Goal: Information Seeking & Learning: Learn about a topic

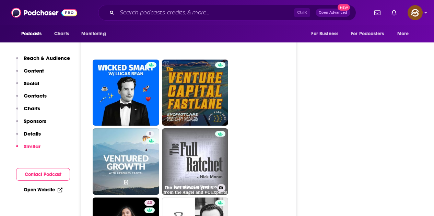
scroll to position [1782, 0]
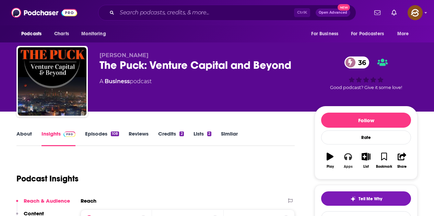
click at [347, 161] on button "Apps" at bounding box center [348, 160] width 18 height 25
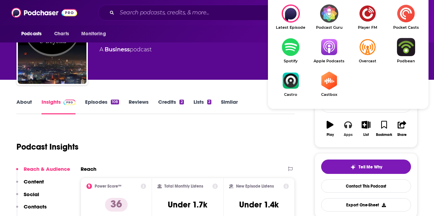
scroll to position [34, 0]
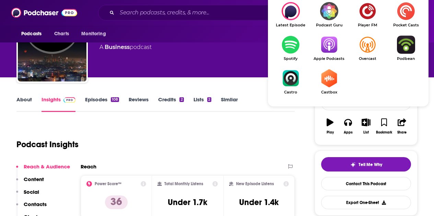
click at [323, 53] on img "Show Listen On dropdown" at bounding box center [328, 45] width 38 height 18
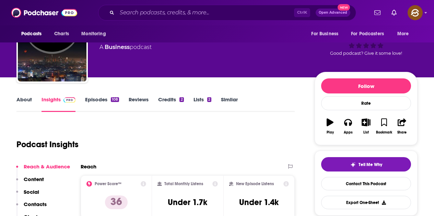
click at [109, 102] on link "Episodes 108" at bounding box center [102, 104] width 34 height 16
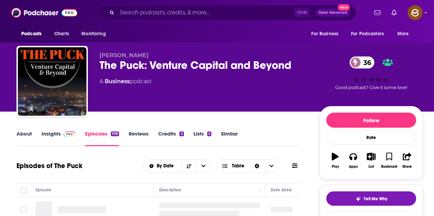
scroll to position [103, 0]
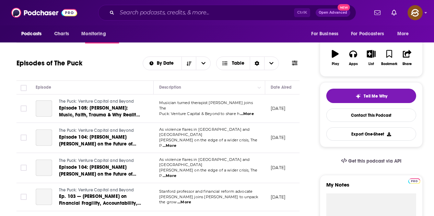
click at [293, 64] on icon at bounding box center [294, 62] width 5 height 5
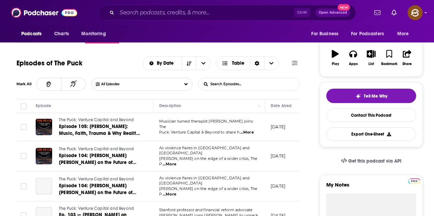
click at [250, 81] on input "List Search Input" at bounding box center [234, 84] width 72 height 12
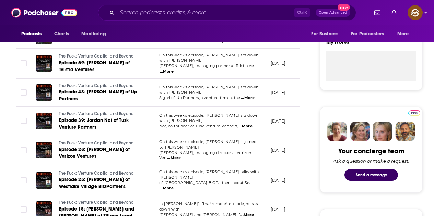
scroll to position [206, 0]
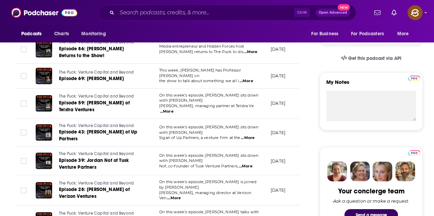
type input "technology"
click at [247, 78] on span "...More" at bounding box center [246, 80] width 14 height 5
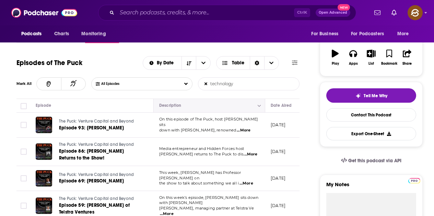
scroll to position [103, 0]
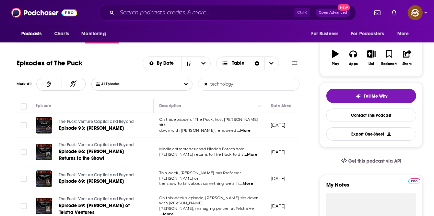
click at [245, 129] on span "...More" at bounding box center [243, 130] width 14 height 5
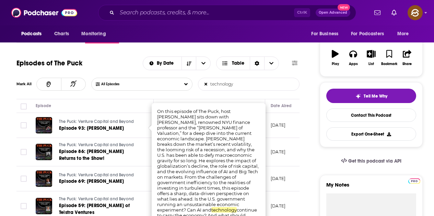
scroll to position [171, 0]
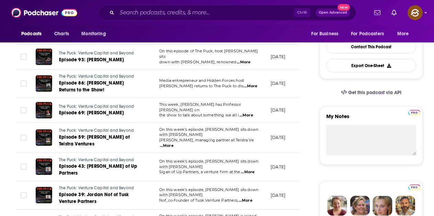
click at [251, 87] on span "...More" at bounding box center [250, 86] width 14 height 5
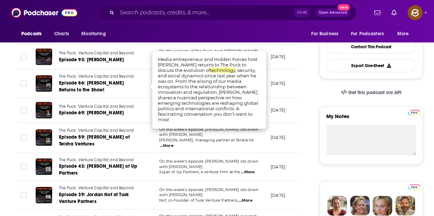
drag, startPoint x: 310, startPoint y: 95, endPoint x: 284, endPoint y: 105, distance: 27.6
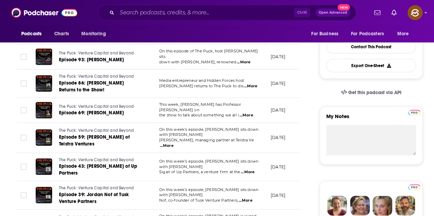
click at [245, 114] on span "...More" at bounding box center [246, 115] width 14 height 5
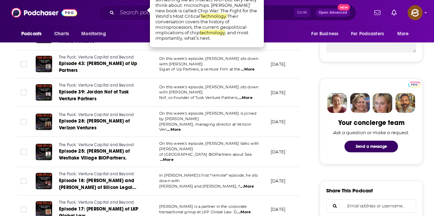
scroll to position [240, 0]
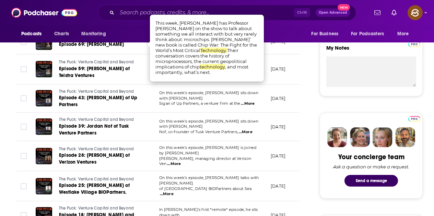
click at [245, 101] on span "...More" at bounding box center [248, 103] width 14 height 5
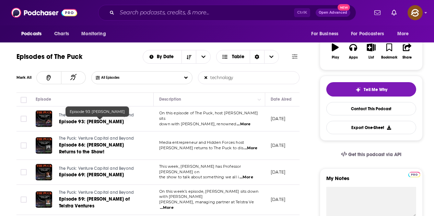
scroll to position [0, 0]
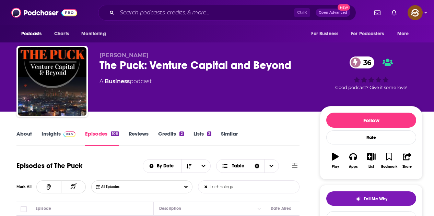
click at [46, 135] on link "Insights" at bounding box center [58, 139] width 34 height 16
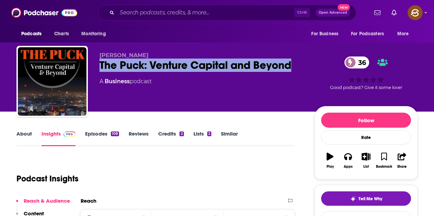
drag, startPoint x: 170, startPoint y: 66, endPoint x: 297, endPoint y: 65, distance: 127.2
click at [297, 65] on div "The Puck: Venture Capital and Beyond 36" at bounding box center [201, 65] width 204 height 13
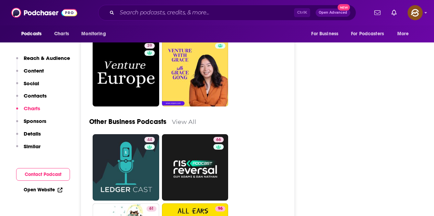
scroll to position [1645, 0]
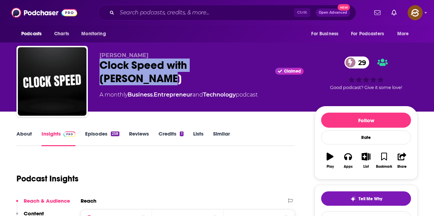
drag, startPoint x: 99, startPoint y: 68, endPoint x: 145, endPoint y: 75, distance: 46.1
click at [145, 75] on div "Shamus Madan Clock Speed with Shamus Madan Claimed 29 A monthly Business , Entr…" at bounding box center [216, 83] width 401 height 74
click at [350, 166] on div "Apps" at bounding box center [347, 167] width 9 height 4
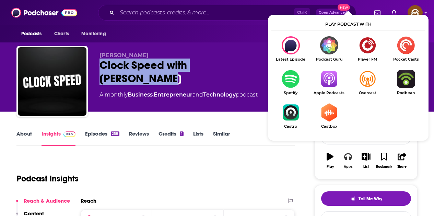
scroll to position [34, 0]
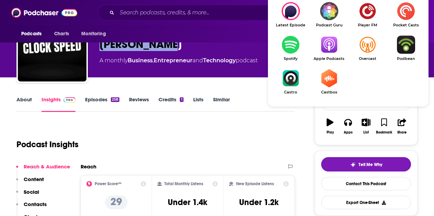
click at [333, 55] on link "Apple Podcasts" at bounding box center [328, 48] width 38 height 25
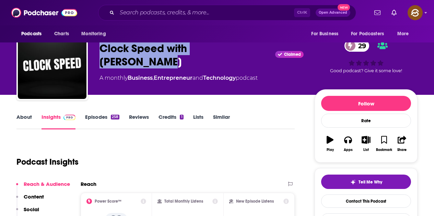
scroll to position [0, 0]
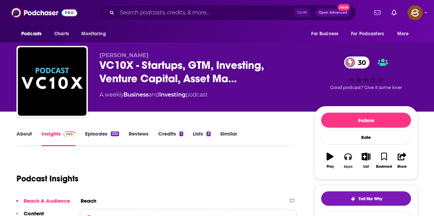
click at [348, 163] on button "Apps" at bounding box center [348, 160] width 18 height 25
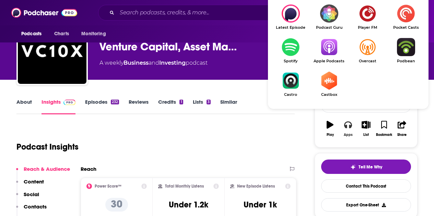
scroll to position [34, 0]
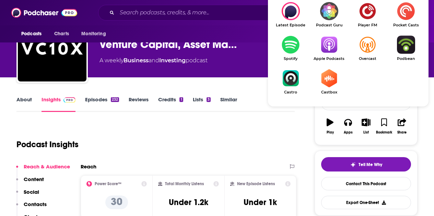
click at [324, 46] on img "Show Listen On dropdown" at bounding box center [328, 45] width 38 height 18
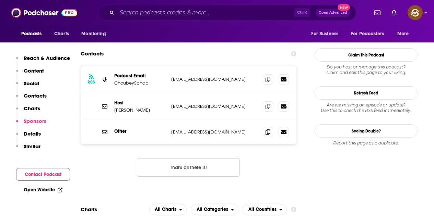
scroll to position [0, 0]
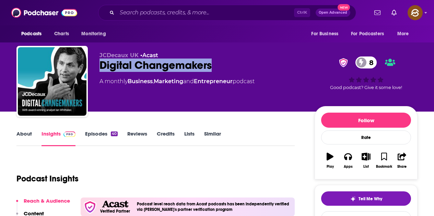
drag, startPoint x: 96, startPoint y: 64, endPoint x: 215, endPoint y: 68, distance: 119.0
click at [215, 68] on div "JCDecaux UK • Acast Digital Changemakers 8 A monthly Business , Marketing and E…" at bounding box center [216, 83] width 401 height 74
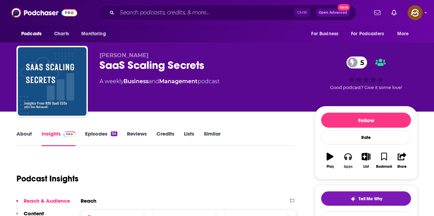
click at [345, 158] on icon "button" at bounding box center [348, 157] width 8 height 7
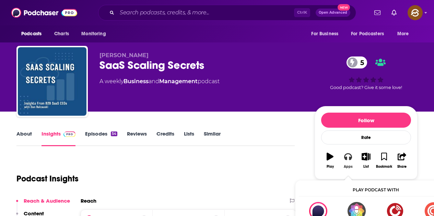
scroll to position [34, 0]
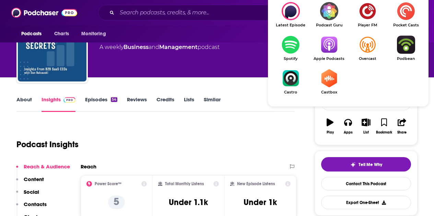
click at [324, 57] on span "Apple Podcasts" at bounding box center [328, 59] width 38 height 4
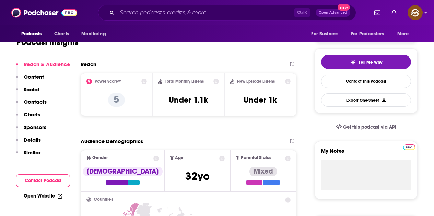
scroll to position [0, 0]
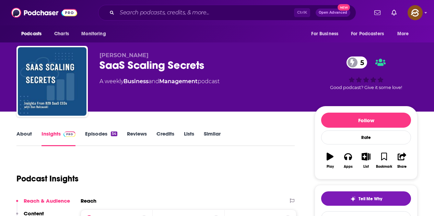
click at [103, 135] on link "Episodes 54" at bounding box center [101, 139] width 32 height 16
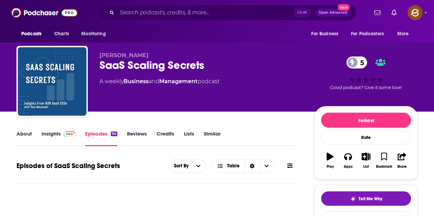
click at [292, 163] on icon at bounding box center [289, 165] width 5 height 5
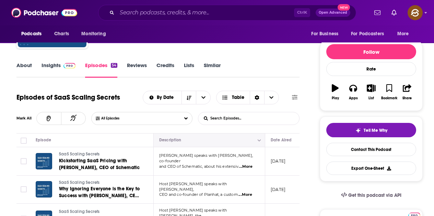
scroll to position [137, 0]
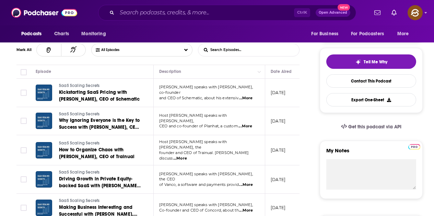
click at [249, 96] on span "...More" at bounding box center [246, 98] width 14 height 5
click at [247, 125] on span "...More" at bounding box center [245, 126] width 14 height 5
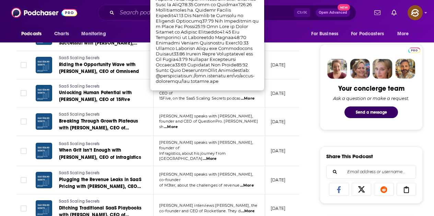
scroll to position [240, 0]
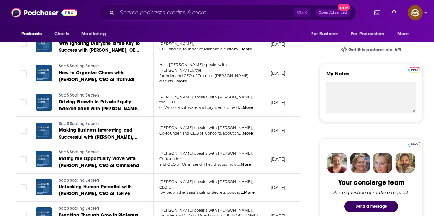
scroll to position [171, 0]
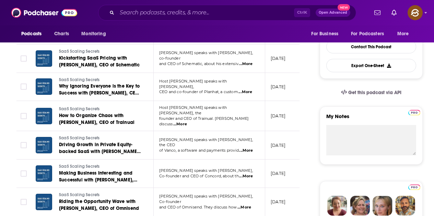
click at [248, 175] on span "...More" at bounding box center [246, 176] width 14 height 5
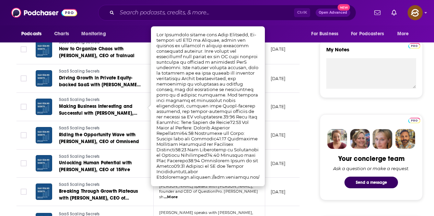
scroll to position [274, 0]
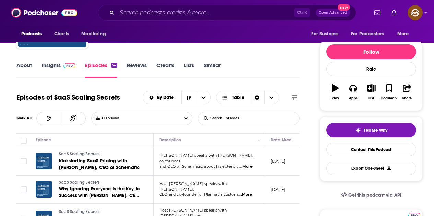
scroll to position [171, 0]
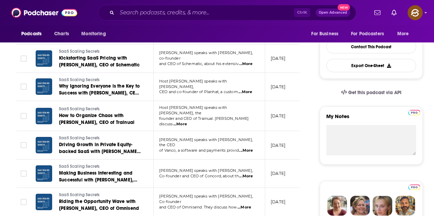
click at [250, 61] on span "...More" at bounding box center [246, 63] width 14 height 5
click at [279, 39] on div "Podcasts Charts Monitoring For Business For Podcasters More" at bounding box center [217, 33] width 434 height 17
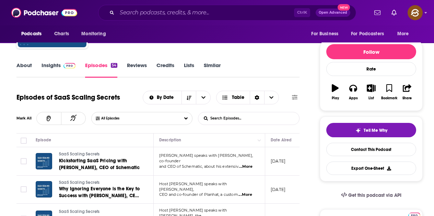
click at [230, 118] on input "List Search Input" at bounding box center [234, 118] width 72 height 12
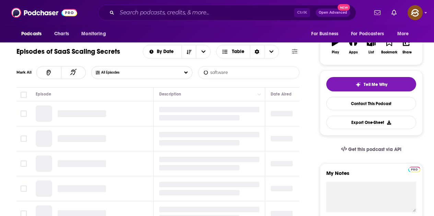
scroll to position [137, 0]
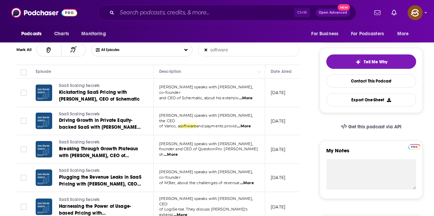
type input "software"
click at [251, 124] on span "...More" at bounding box center [244, 126] width 14 height 5
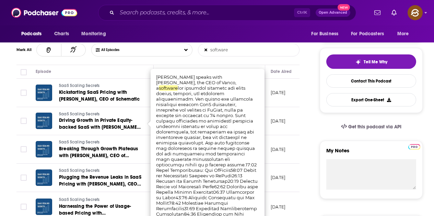
click at [249, 96] on span "...More" at bounding box center [246, 98] width 14 height 5
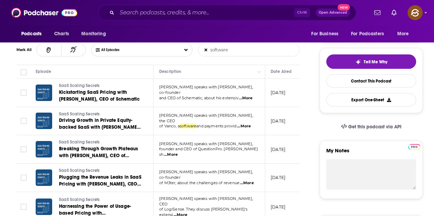
click at [247, 147] on p "Dan Balcauski speaks with Vivek Bhaskaran," at bounding box center [209, 144] width 100 height 5
click at [178, 153] on span "...More" at bounding box center [171, 154] width 14 height 5
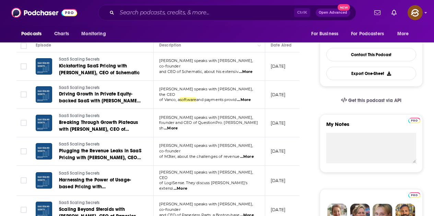
scroll to position [171, 0]
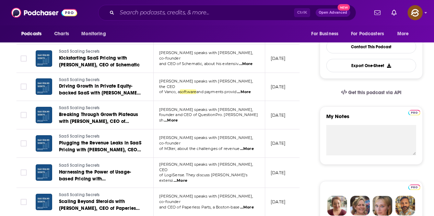
click at [248, 146] on span "...More" at bounding box center [247, 148] width 14 height 5
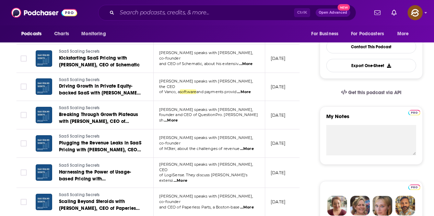
click at [187, 178] on span "...More" at bounding box center [180, 180] width 14 height 5
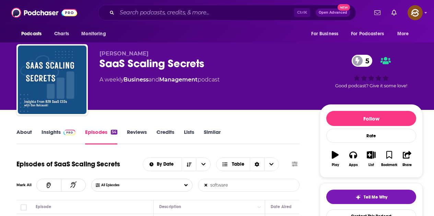
scroll to position [0, 0]
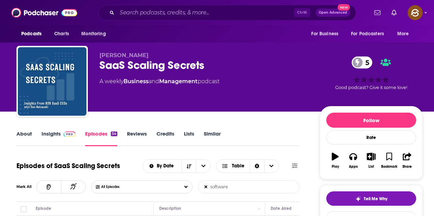
click at [60, 138] on link "Insights" at bounding box center [58, 139] width 34 height 16
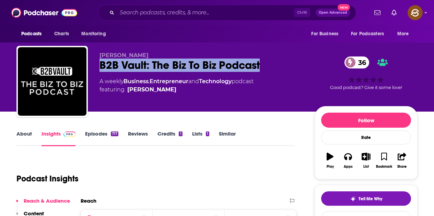
drag, startPoint x: 97, startPoint y: 67, endPoint x: 262, endPoint y: 64, distance: 164.9
click at [262, 64] on div "[PERSON_NAME] B2B Vault: The Biz To Biz Podcast 36 A weekly Business , Entrepre…" at bounding box center [216, 83] width 401 height 74
click at [349, 157] on icon "button" at bounding box center [348, 157] width 8 height 7
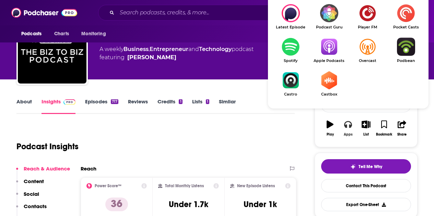
scroll to position [34, 0]
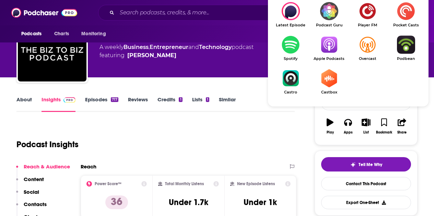
click at [326, 50] on img "Show Listen On dropdown" at bounding box center [328, 45] width 38 height 18
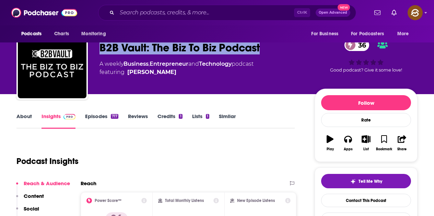
scroll to position [0, 0]
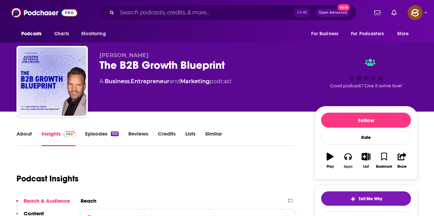
click at [348, 158] on icon "button" at bounding box center [348, 157] width 8 height 8
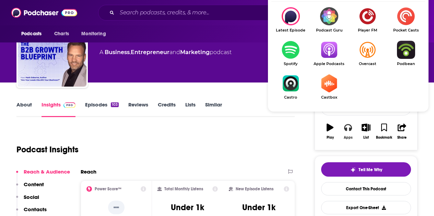
scroll to position [34, 0]
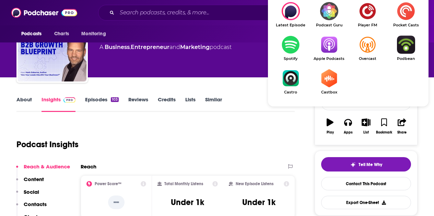
click at [332, 50] on img "Show Listen On dropdown" at bounding box center [328, 45] width 38 height 18
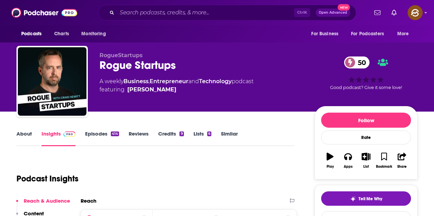
click at [222, 77] on div "RogueStartups Rogue Startups 50 A weekly Business , Entrepreneur and Technology…" at bounding box center [201, 79] width 204 height 55
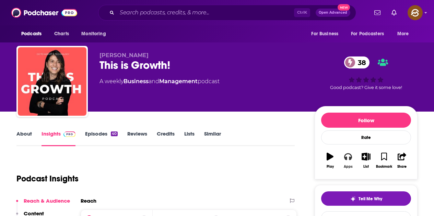
click at [346, 158] on icon "button" at bounding box center [348, 157] width 8 height 7
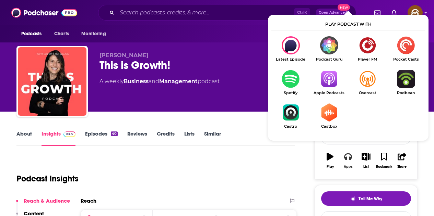
scroll to position [34, 0]
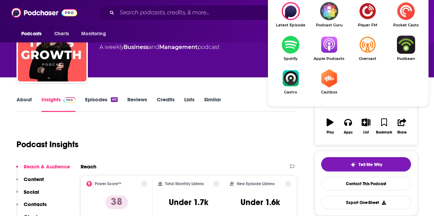
click at [333, 42] on img "Show Listen On dropdown" at bounding box center [328, 45] width 38 height 18
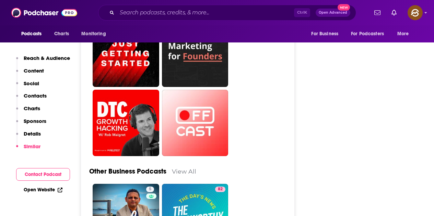
scroll to position [1919, 0]
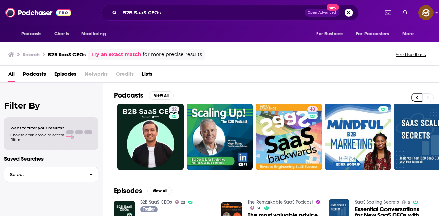
scroll to position [0, 305]
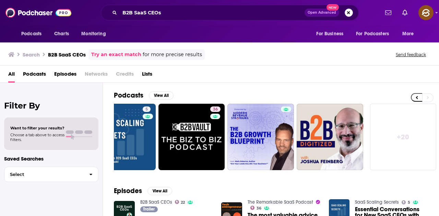
click at [346, 12] on button "Search podcasts, credits, & more..." at bounding box center [348, 13] width 8 height 8
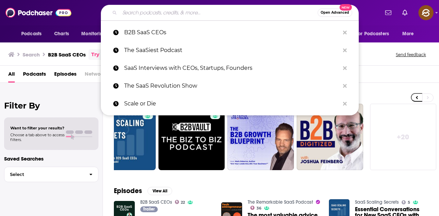
paste input "Strong Women in IT"
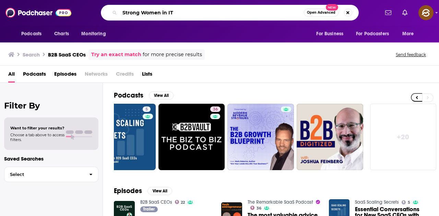
type input "Strong Women in IT"
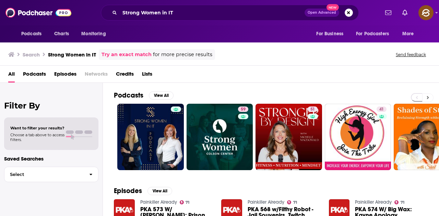
click at [425, 98] on button at bounding box center [427, 98] width 11 height 9
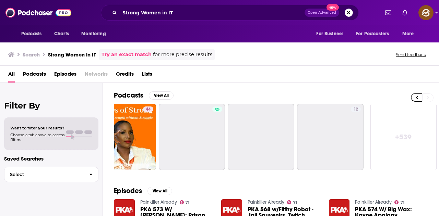
scroll to position [0, 305]
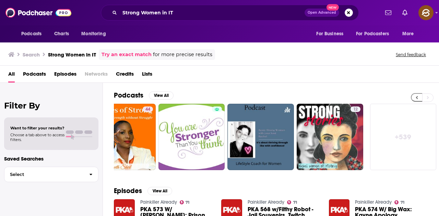
click at [413, 98] on button at bounding box center [416, 97] width 11 height 9
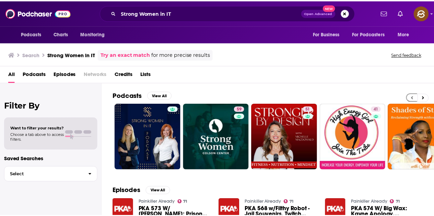
scroll to position [0, 0]
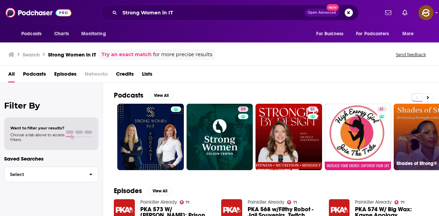
click at [429, 119] on link "44 Shades of Strong® | Strength Without Struggle for Black Women" at bounding box center [426, 137] width 66 height 66
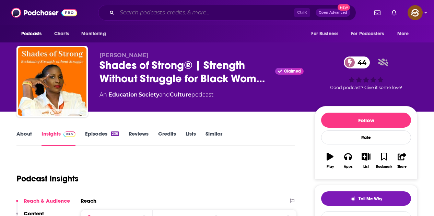
click at [184, 15] on input "Search podcasts, credits, & more..." at bounding box center [205, 12] width 177 height 11
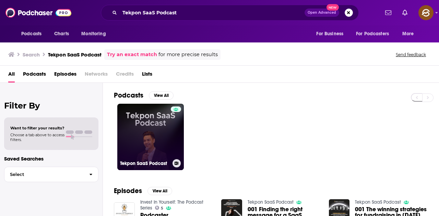
click at [165, 130] on link "Tekpon SaaS Podcast" at bounding box center [150, 137] width 66 height 66
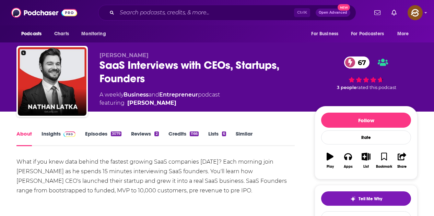
click at [55, 136] on link "Insights" at bounding box center [58, 139] width 34 height 16
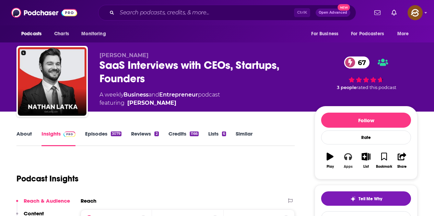
click at [350, 154] on icon "button" at bounding box center [348, 157] width 8 height 7
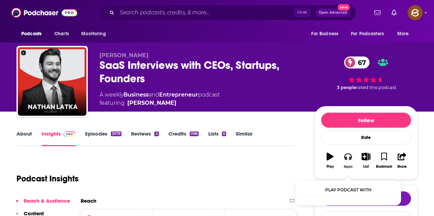
scroll to position [101, 0]
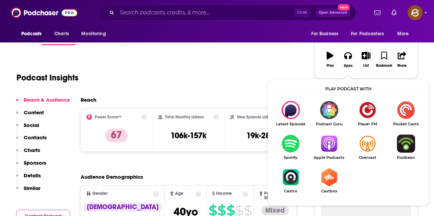
click at [329, 139] on img "Show Listen On dropdown" at bounding box center [328, 144] width 38 height 18
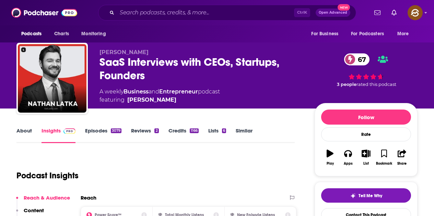
scroll to position [0, 0]
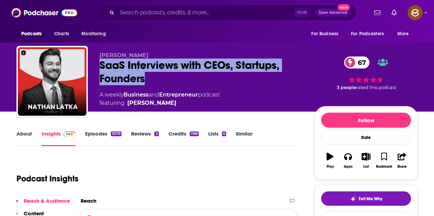
drag, startPoint x: 99, startPoint y: 63, endPoint x: 145, endPoint y: 78, distance: 48.9
click at [145, 78] on div "[PERSON_NAME] Interviews with CEOs, Startups, Founders 67 A weekly Business and…" at bounding box center [216, 83] width 401 height 74
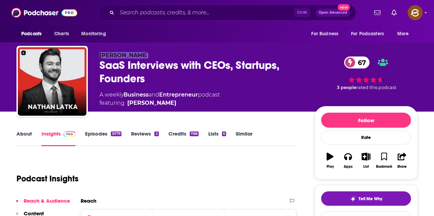
drag, startPoint x: 99, startPoint y: 54, endPoint x: 163, endPoint y: 57, distance: 63.8
click at [163, 57] on p "[PERSON_NAME]" at bounding box center [201, 55] width 204 height 7
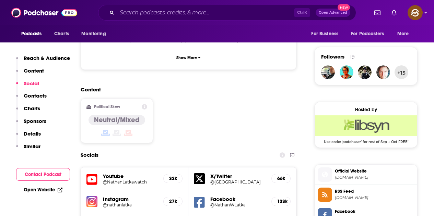
scroll to position [583, 0]
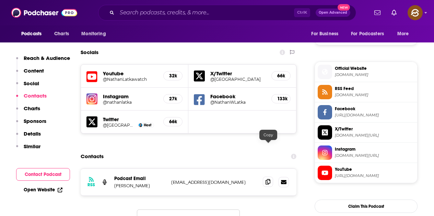
click at [266, 179] on icon at bounding box center [267, 181] width 5 height 5
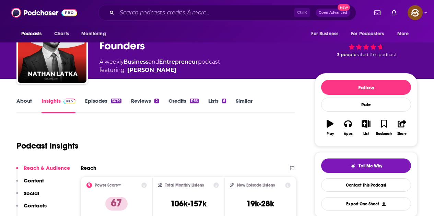
scroll to position [0, 0]
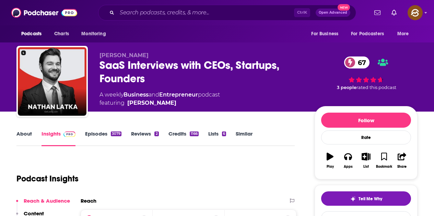
click at [110, 135] on link "Episodes 3079" at bounding box center [103, 139] width 36 height 16
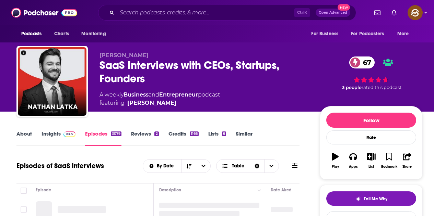
scroll to position [34, 0]
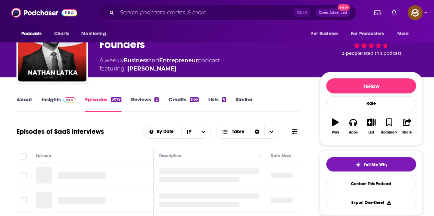
click at [293, 132] on icon at bounding box center [294, 131] width 5 height 5
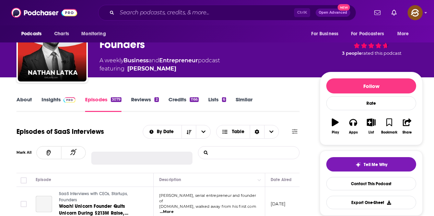
type input "b2b"
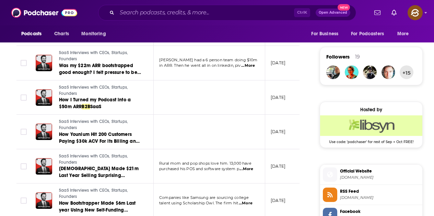
scroll to position [548, 0]
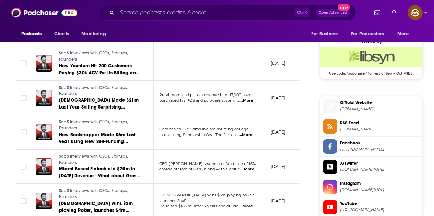
click at [249, 99] on span "...More" at bounding box center [246, 100] width 14 height 5
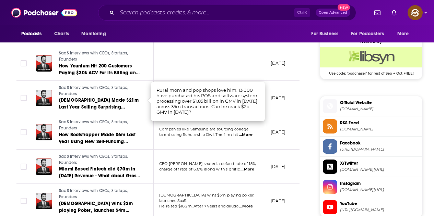
click at [271, 109] on td "April 2, 2024" at bounding box center [287, 98] width 45 height 35
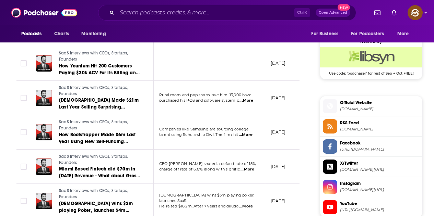
click at [248, 136] on span "...More" at bounding box center [246, 134] width 14 height 5
click at [276, 113] on td "April 2, 2024" at bounding box center [287, 98] width 45 height 35
click at [245, 169] on span "...More" at bounding box center [247, 169] width 14 height 5
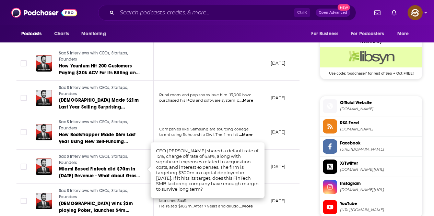
click at [274, 125] on td "March 28, 2024" at bounding box center [287, 132] width 45 height 35
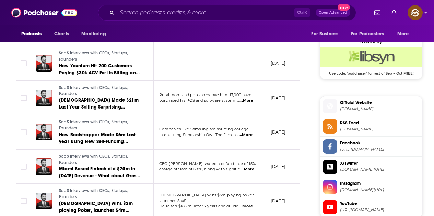
scroll to position [583, 0]
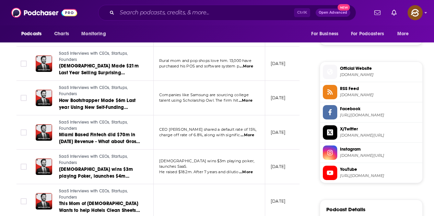
click at [247, 170] on span "...More" at bounding box center [246, 172] width 14 height 5
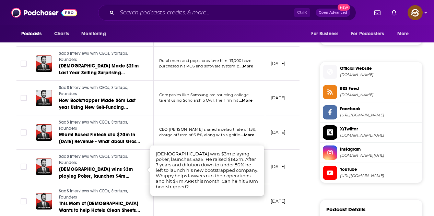
click at [276, 134] on p "March 21, 2024" at bounding box center [277, 133] width 15 height 6
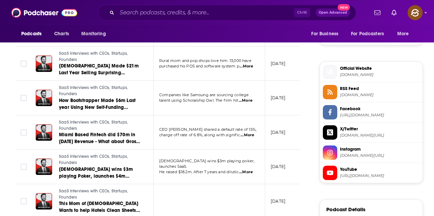
scroll to position [720, 0]
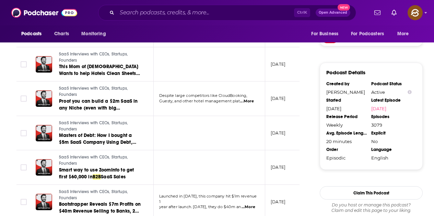
click at [249, 103] on span "...More" at bounding box center [247, 101] width 14 height 5
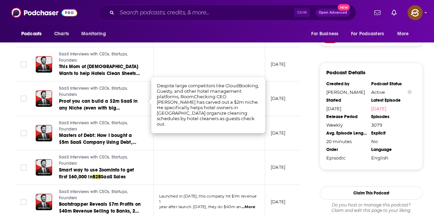
click at [249, 141] on td at bounding box center [209, 133] width 111 height 35
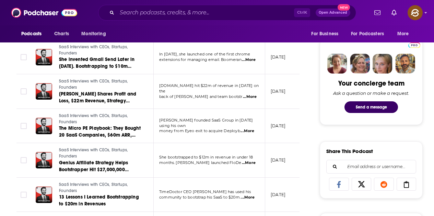
scroll to position [284, 0]
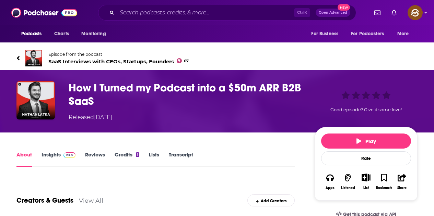
click at [67, 73] on div "How I Turned my Podcast into a $50m ARR B2B SaaS Released [DATE] Good episode? …" at bounding box center [217, 101] width 434 height 62
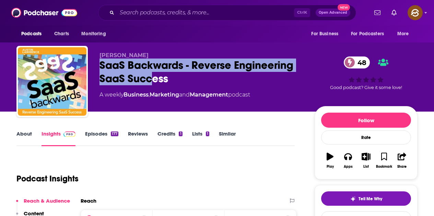
drag, startPoint x: 101, startPoint y: 62, endPoint x: 171, endPoint y: 82, distance: 73.3
click at [171, 81] on div "SaaS Backwards - Reverse Engineering SaaS Success 48" at bounding box center [201, 72] width 204 height 27
click at [347, 161] on button "Apps" at bounding box center [348, 160] width 18 height 25
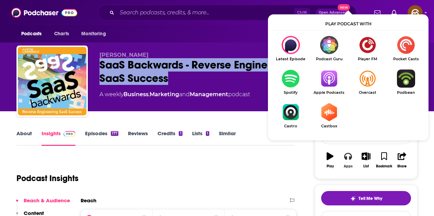
scroll to position [69, 0]
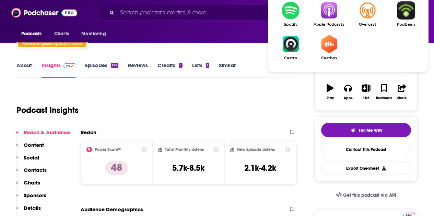
click at [328, 19] on img "Show Listen On dropdown" at bounding box center [328, 10] width 38 height 18
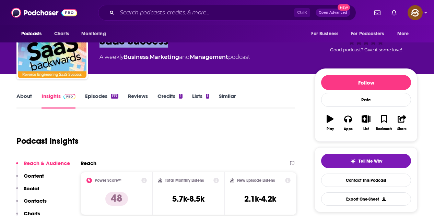
scroll to position [0, 0]
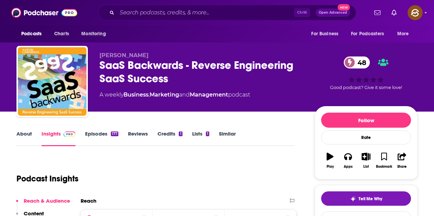
click at [135, 49] on div "Ken Lempit SaaS Backwards - Reverse Engineering SaaS Success 48 A weekly Busine…" at bounding box center [216, 83] width 401 height 74
drag, startPoint x: 97, startPoint y: 52, endPoint x: 141, endPoint y: 53, distance: 43.5
click at [141, 53] on div "Ken Lempit SaaS Backwards - Reverse Engineering SaaS Success 48 A weekly Busine…" at bounding box center [216, 83] width 401 height 74
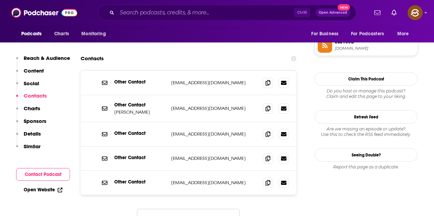
scroll to position [617, 0]
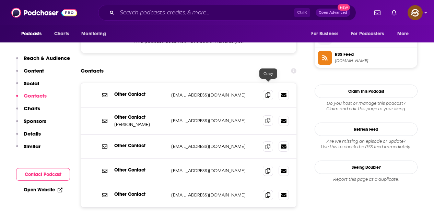
click at [269, 118] on icon at bounding box center [267, 120] width 5 height 5
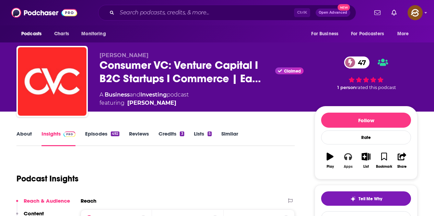
click at [346, 162] on button "Apps" at bounding box center [348, 160] width 18 height 25
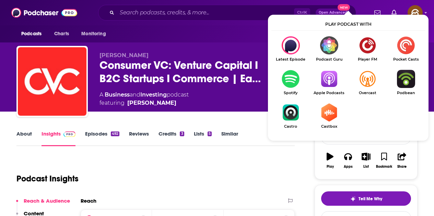
click at [324, 70] on img "Show Listen On dropdown" at bounding box center [328, 79] width 38 height 18
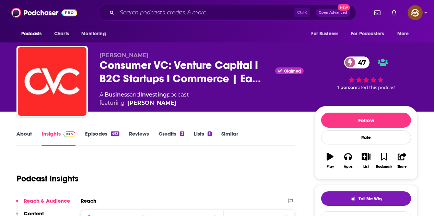
drag, startPoint x: 175, startPoint y: 103, endPoint x: 156, endPoint y: 105, distance: 19.3
click at [156, 105] on span "featuring Mike Gelb" at bounding box center [143, 103] width 89 height 8
drag, startPoint x: 100, startPoint y: 57, endPoint x: 139, endPoint y: 55, distance: 39.5
click at [139, 55] on p "Mike Gelb" at bounding box center [201, 55] width 204 height 7
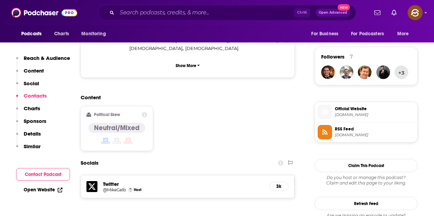
scroll to position [583, 0]
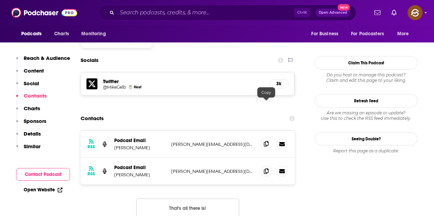
click at [269, 139] on span at bounding box center [266, 144] width 10 height 10
click at [265, 168] on icon at bounding box center [266, 170] width 5 height 5
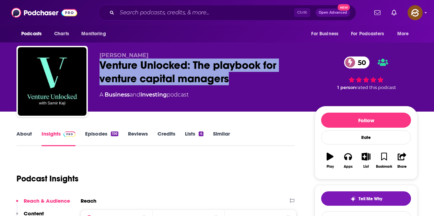
drag, startPoint x: 100, startPoint y: 66, endPoint x: 232, endPoint y: 77, distance: 132.1
click at [232, 77] on div "Venture Unlocked: The playbook for venture capital managers 50" at bounding box center [201, 72] width 204 height 27
click at [348, 159] on icon "button" at bounding box center [348, 157] width 8 height 8
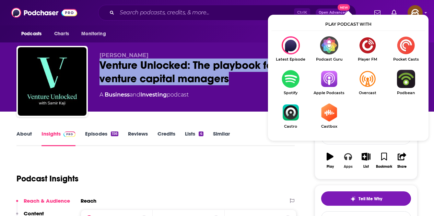
scroll to position [34, 0]
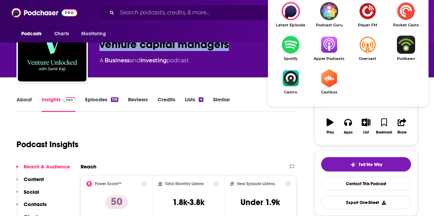
click at [332, 53] on img "Show Listen On dropdown" at bounding box center [328, 45] width 38 height 18
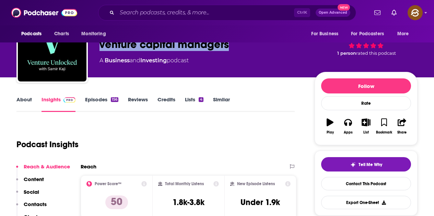
scroll to position [0, 0]
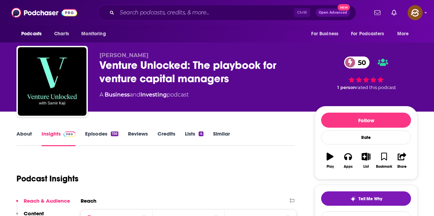
click at [210, 98] on div "A Business and Investing podcast" at bounding box center [201, 95] width 204 height 8
drag, startPoint x: 98, startPoint y: 55, endPoint x: 135, endPoint y: 55, distance: 36.7
click at [135, 55] on div "[PERSON_NAME] Venture Unlocked: The playbook for venture capital managers 50 A …" at bounding box center [216, 83] width 401 height 74
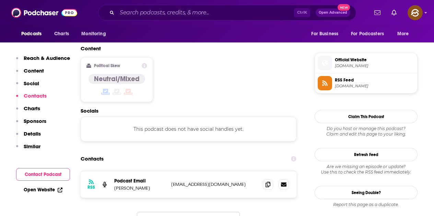
scroll to position [583, 0]
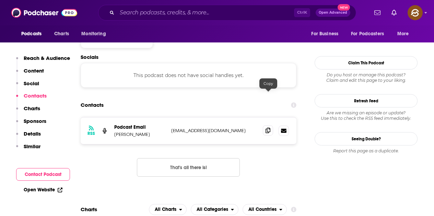
click at [264, 125] on span at bounding box center [268, 130] width 10 height 10
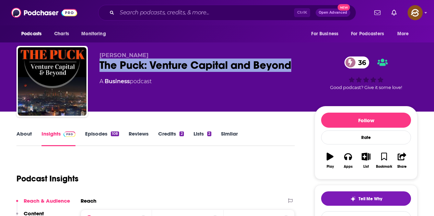
drag, startPoint x: 98, startPoint y: 66, endPoint x: 295, endPoint y: 65, distance: 196.7
click at [295, 65] on div "Jim Baer The Puck: Venture Capital and Beyond 36 A Business podcast 36 Good pod…" at bounding box center [216, 83] width 401 height 74
click at [352, 157] on button "Apps" at bounding box center [348, 160] width 18 height 25
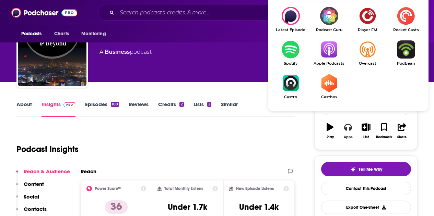
scroll to position [34, 0]
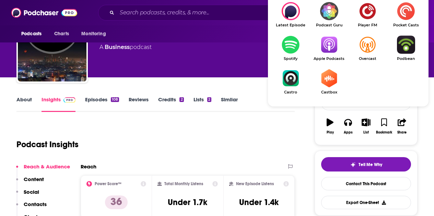
click at [328, 50] on img "Show Listen On dropdown" at bounding box center [328, 45] width 38 height 18
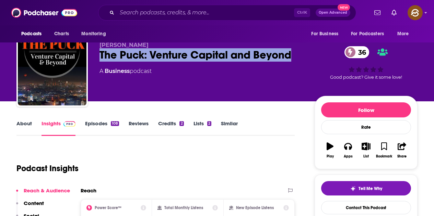
scroll to position [0, 0]
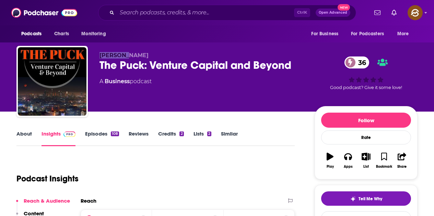
drag, startPoint x: 121, startPoint y: 55, endPoint x: 97, endPoint y: 57, distance: 24.1
click at [97, 57] on div "Jim Baer The Puck: Venture Capital and Beyond 36 A Business podcast 36 Good pod…" at bounding box center [216, 83] width 401 height 74
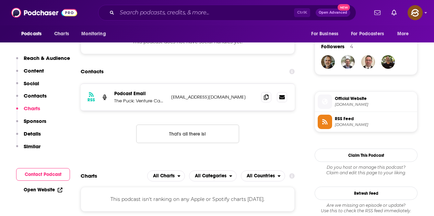
scroll to position [446, 0]
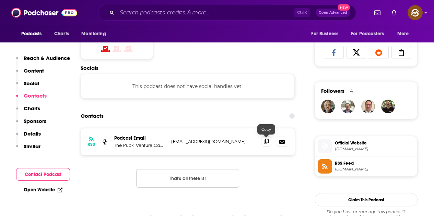
click at [268, 138] on span at bounding box center [266, 141] width 10 height 10
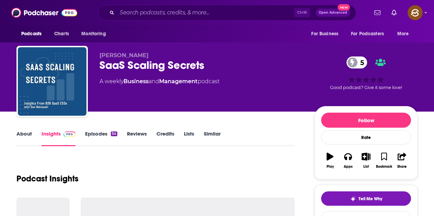
drag, startPoint x: 98, startPoint y: 64, endPoint x: 223, endPoint y: 71, distance: 126.0
click at [223, 69] on div "Dan Balcauski SaaS Scaling Secrets 5 A weekly Business and Management podcast 5…" at bounding box center [216, 83] width 401 height 74
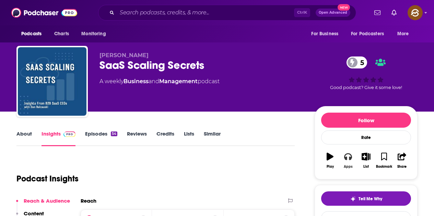
click at [346, 158] on icon "button" at bounding box center [348, 157] width 8 height 7
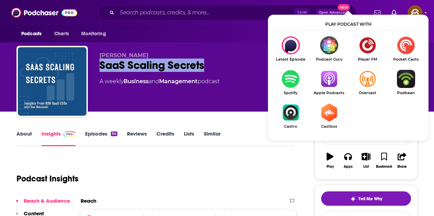
click at [327, 70] on link "Apple Podcasts" at bounding box center [328, 82] width 38 height 25
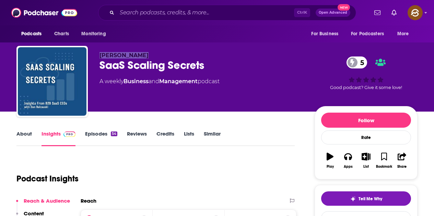
drag, startPoint x: 142, startPoint y: 51, endPoint x: 100, endPoint y: 52, distance: 42.5
click at [100, 52] on div "Dan Balcauski SaaS Scaling Secrets 5 A weekly Business and Management podcast 5…" at bounding box center [216, 83] width 401 height 74
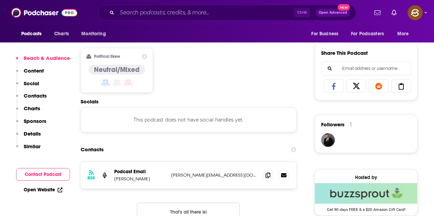
scroll to position [446, 0]
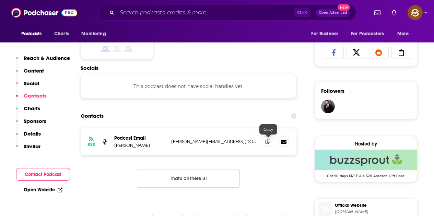
click at [267, 143] on icon at bounding box center [267, 141] width 5 height 5
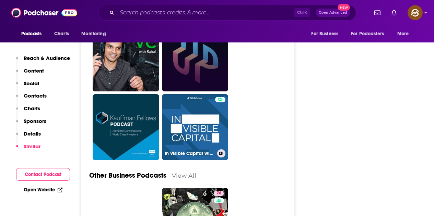
scroll to position [1405, 0]
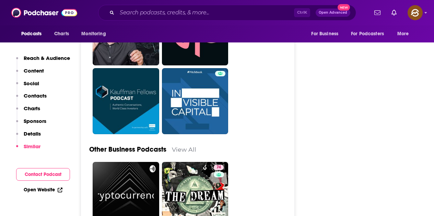
click at [145, 7] on div "Ctrl K Open Advanced New" at bounding box center [227, 13] width 258 height 16
click at [145, 8] on input "Search podcasts, credits, & more..." at bounding box center [205, 12] width 177 height 11
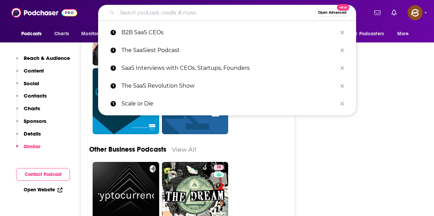
paste input "Living Corporate"
type input "Living Corporate"
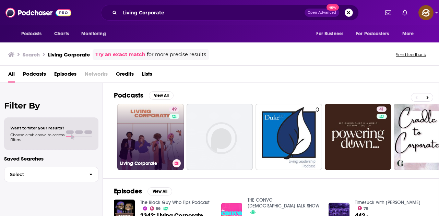
click at [146, 144] on link "49 Living Corporate" at bounding box center [150, 137] width 66 height 66
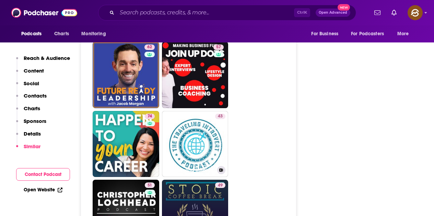
scroll to position [1200, 0]
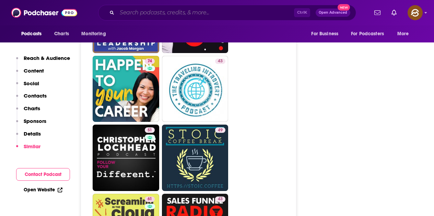
click at [181, 16] on input "Search podcasts, credits, & more..." at bounding box center [205, 12] width 177 height 11
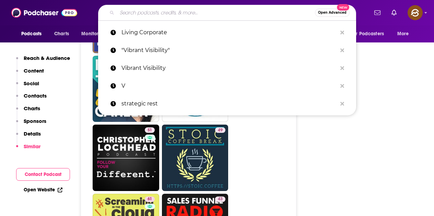
paste input "The Rise of Fractional Leadership"
type input "The Rise of Fractional Leadership"
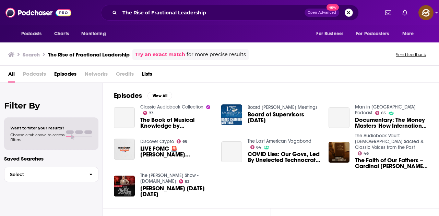
click at [348, 15] on button "Search podcasts, credits, & more..." at bounding box center [348, 13] width 8 height 8
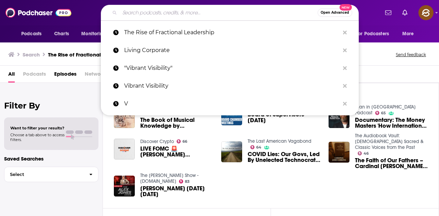
paste input "Podcast Promotion & Paid Growth"
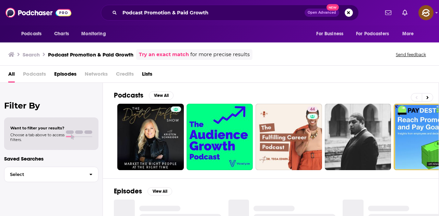
click at [229, 5] on div "Podcast Promotion & Paid Growth Open Advanced New" at bounding box center [230, 13] width 258 height 16
click at [229, 10] on input "Podcast Promotion & Paid Growth" at bounding box center [212, 12] width 185 height 11
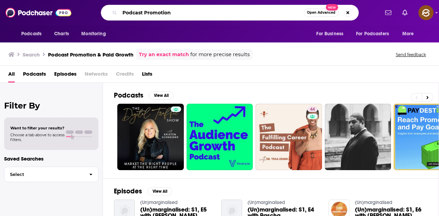
type input "Podcast Promotion"
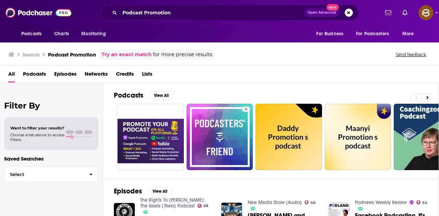
click at [346, 13] on button "Search podcasts, credits, & more..." at bounding box center [348, 13] width 8 height 8
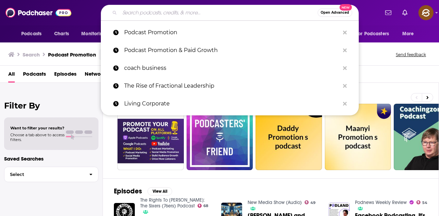
paste input "Hyper - Niche Podcasts"
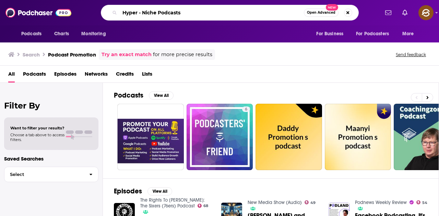
type input "Hyper - Niche Podcasts"
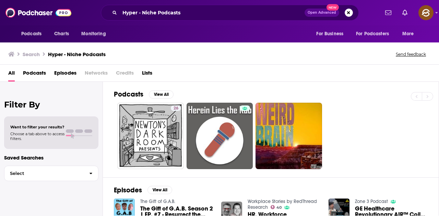
click at [352, 9] on span "Open Advanced New" at bounding box center [328, 13] width 48 height 8
click at [351, 12] on button "Search podcasts, credits, & more..." at bounding box center [348, 13] width 8 height 8
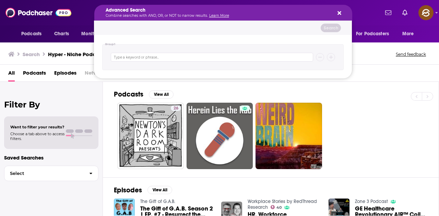
click at [341, 14] on icon "Search podcasts, credits, & more..." at bounding box center [339, 13] width 4 height 4
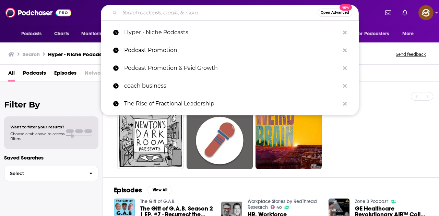
click at [232, 16] on input "Search podcasts, credits, & more..." at bounding box center [219, 12] width 198 height 11
paste input "Talent Acquisition Leaders Podcast"
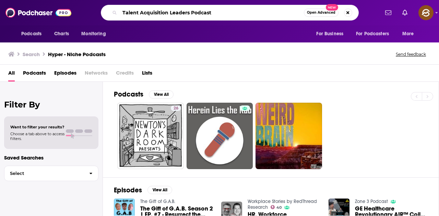
type input "Talent Acquisition Leaders Podcast"
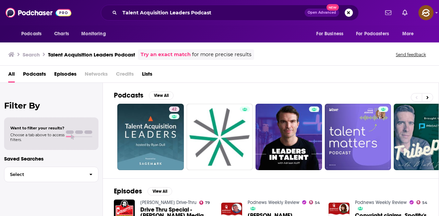
click at [348, 17] on div "Talent Acquisition Leaders Podcast Open Advanced New" at bounding box center [230, 13] width 258 height 16
click at [348, 15] on button "Search podcasts, credits, & more..." at bounding box center [348, 13] width 8 height 8
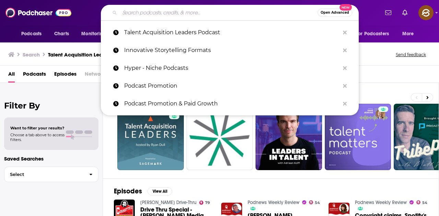
paste input "The B2B Insights Podcast:"
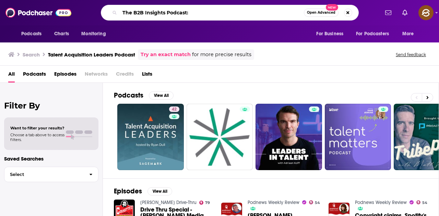
type input "The B2B Insights Podcast:"
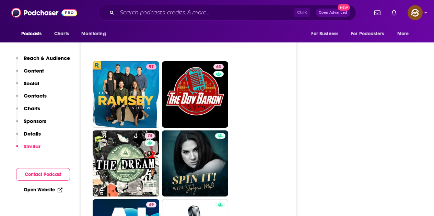
scroll to position [1371, 0]
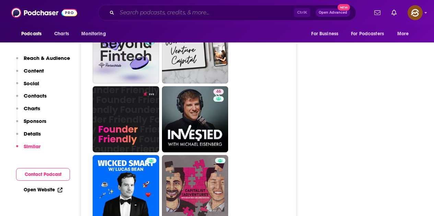
click at [151, 13] on input "Search podcasts, credits, & more..." at bounding box center [205, 12] width 177 height 11
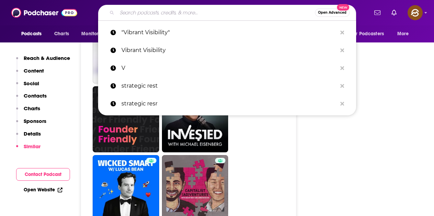
paste input "Innovative Storytelling Formats"
type input "Innovative Storytelling Formats"
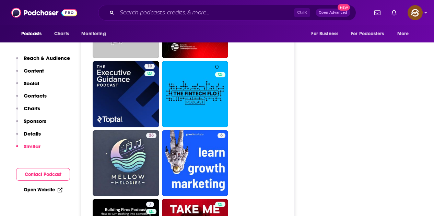
scroll to position [1679, 0]
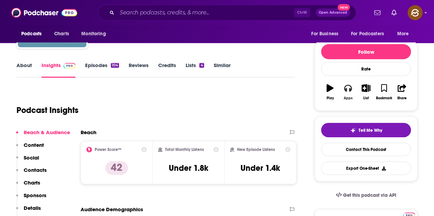
click at [353, 98] on button "Apps" at bounding box center [348, 92] width 18 height 25
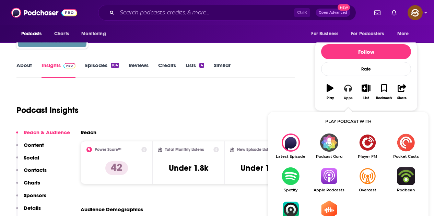
scroll to position [103, 0]
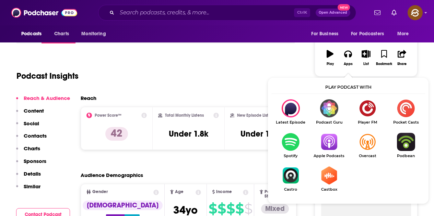
click at [326, 148] on img "Show Listen On dropdown" at bounding box center [328, 142] width 38 height 18
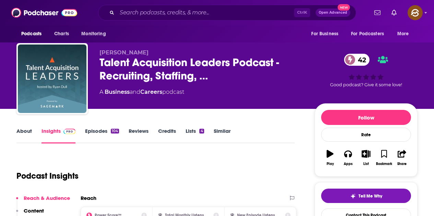
scroll to position [0, 0]
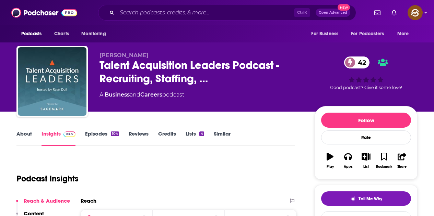
click at [111, 133] on div "104" at bounding box center [115, 134] width 8 height 5
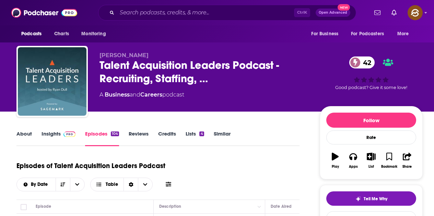
scroll to position [69, 0]
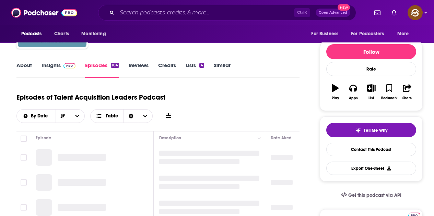
click at [167, 118] on icon at bounding box center [168, 115] width 5 height 5
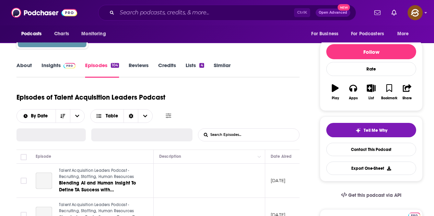
click at [218, 129] on input "List Search Input" at bounding box center [234, 135] width 72 height 12
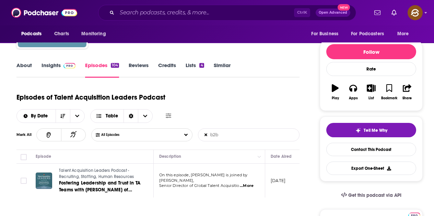
scroll to position [103, 0]
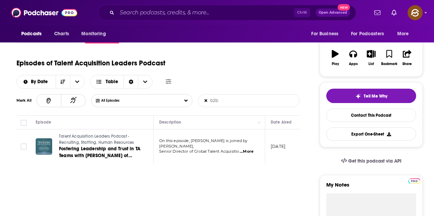
click at [247, 149] on span "...More" at bounding box center [247, 151] width 14 height 5
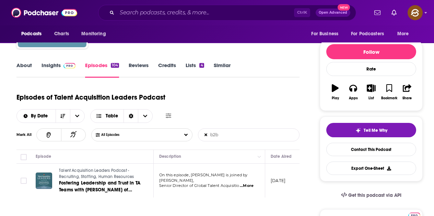
scroll to position [137, 0]
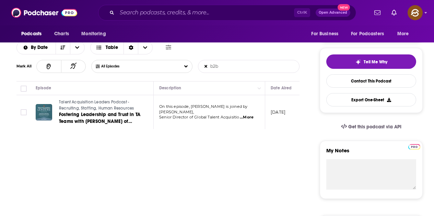
click at [232, 69] on input "b2b" at bounding box center [234, 66] width 72 height 12
type input "b"
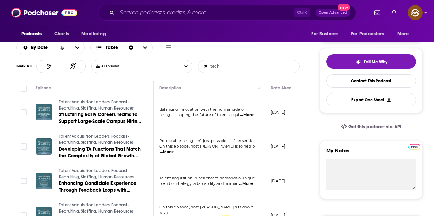
type input "tech"
click at [249, 116] on span "...More" at bounding box center [247, 114] width 14 height 5
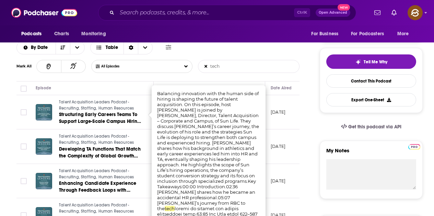
scroll to position [171, 0]
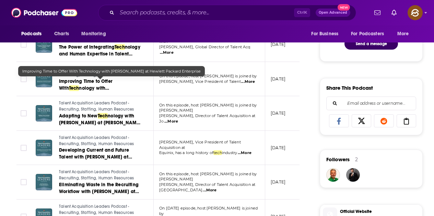
scroll to position [446, 0]
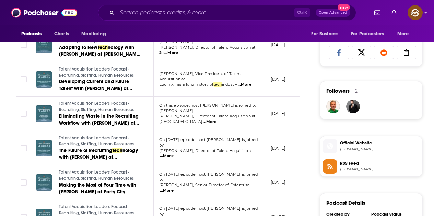
click at [173, 154] on span "...More" at bounding box center [167, 156] width 14 height 5
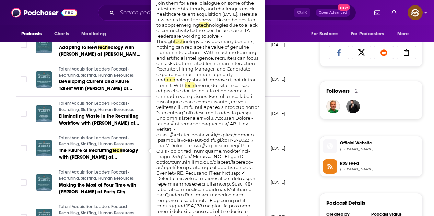
click at [302, 90] on div "About Insights Episodes 104 Reviews Credits Lists 4 Similar Episodes of Talent …" at bounding box center [162, 183] width 314 height 998
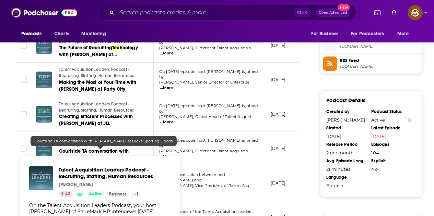
scroll to position [617, 0]
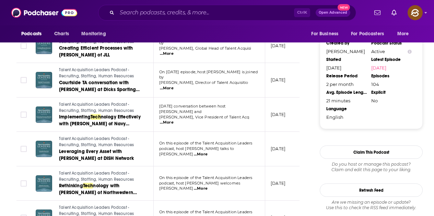
click at [173, 120] on span "...More" at bounding box center [167, 122] width 14 height 5
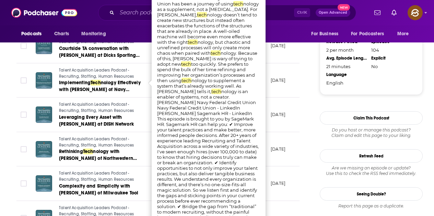
scroll to position [685, 0]
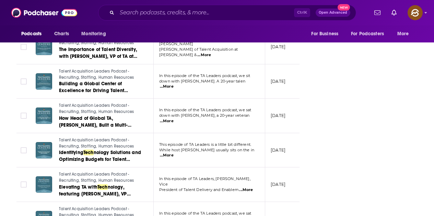
scroll to position [891, 0]
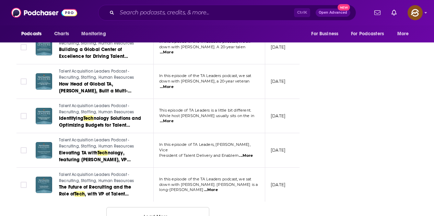
click at [173, 120] on span "...More" at bounding box center [167, 121] width 14 height 5
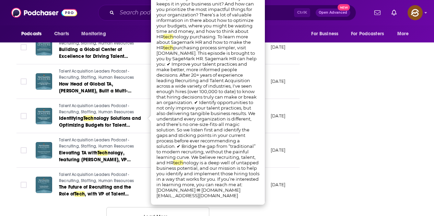
scroll to position [857, 0]
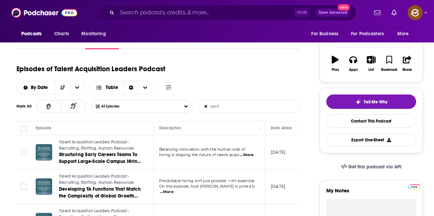
scroll to position [0, 0]
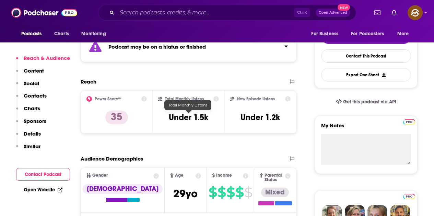
scroll to position [206, 0]
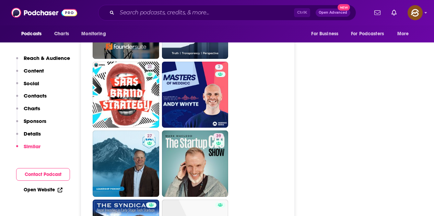
scroll to position [1439, 0]
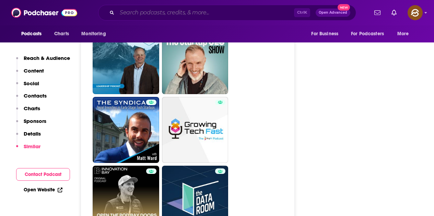
click at [229, 11] on input "Search podcasts, credits, & more..." at bounding box center [205, 12] width 177 height 11
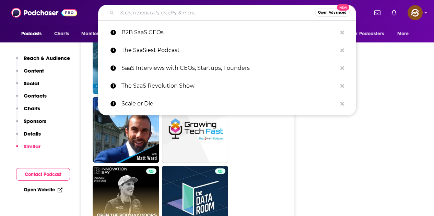
paste input "Bright Spots in Healthcare Podcast"
type input "Bright Spots in Healthcare Podcast"
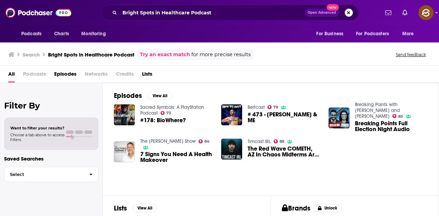
click at [352, 11] on button "Search podcasts, credits, & more..." at bounding box center [348, 13] width 8 height 8
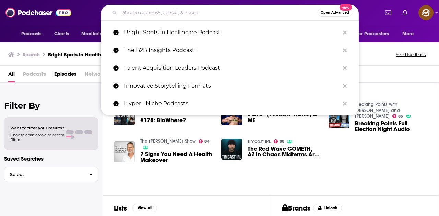
paste input "Digital Health Today"
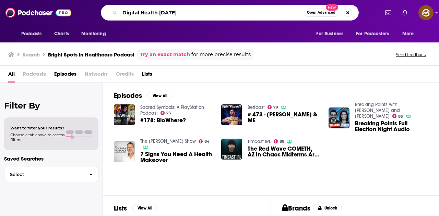
type input "Digital Health Today"
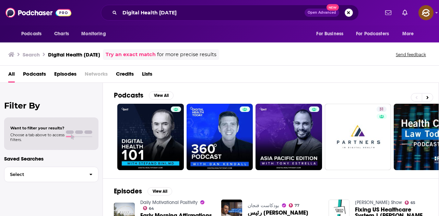
click at [348, 13] on button "Search podcasts, credits, & more..." at bounding box center [348, 13] width 8 height 8
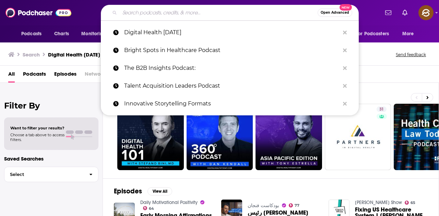
paste input "Faces of Digital Health"
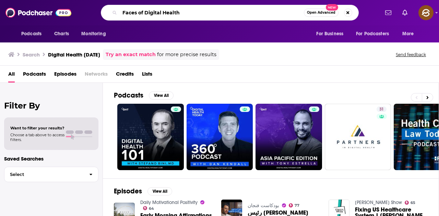
type input "Faces of Digital Health"
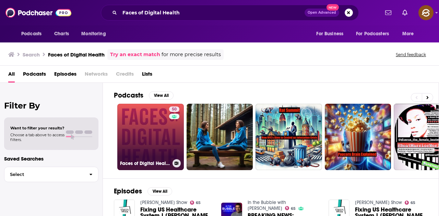
click at [175, 138] on div "50" at bounding box center [175, 133] width 12 height 53
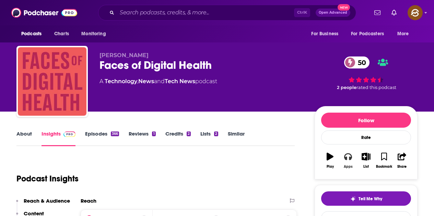
click at [352, 163] on button "Apps" at bounding box center [348, 160] width 18 height 25
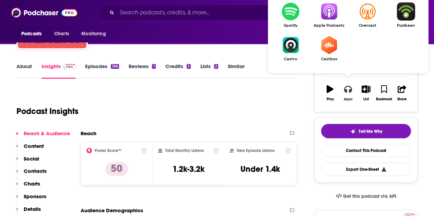
scroll to position [69, 0]
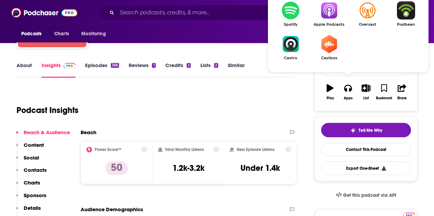
click at [326, 13] on img "Show Listen On dropdown" at bounding box center [328, 10] width 38 height 18
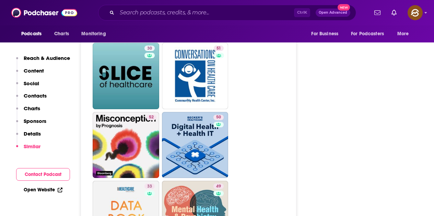
scroll to position [1817, 0]
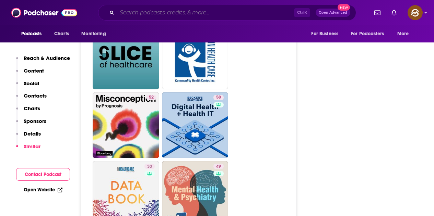
click at [143, 7] on input "Search podcasts, credits, & more..." at bounding box center [205, 12] width 177 height 11
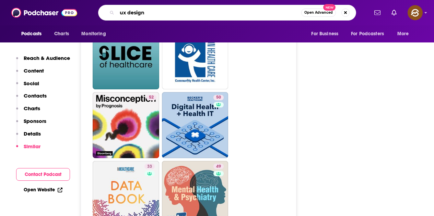
type input "ux design"
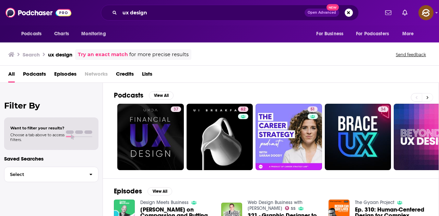
click at [426, 100] on button at bounding box center [427, 97] width 11 height 9
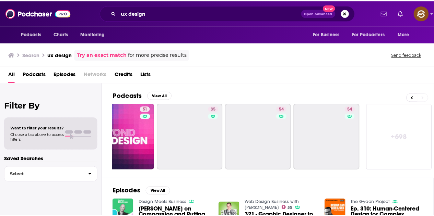
scroll to position [0, 305]
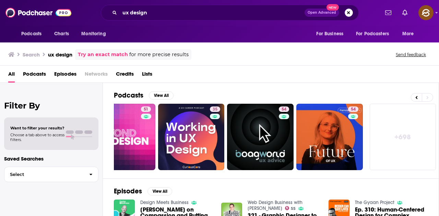
click at [349, 12] on button "Search podcasts, credits, & more..." at bounding box center [348, 13] width 8 height 8
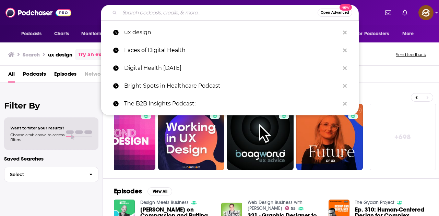
paste input "GeekWire Health Tech"
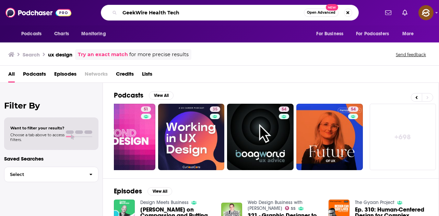
type input "GeekWire Health Tech"
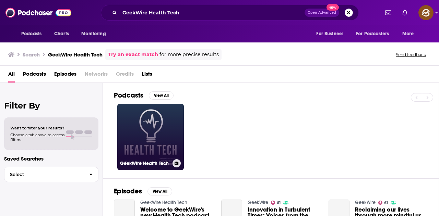
click at [151, 133] on link "GeekWire Health Tech" at bounding box center [150, 137] width 66 height 66
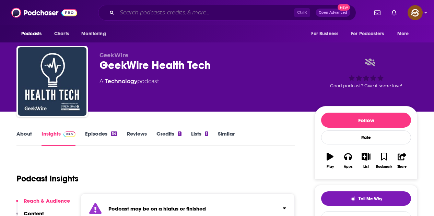
click at [178, 16] on input "Search podcasts, credits, & more..." at bounding box center [205, 12] width 177 height 11
paste input "HealthCare Focus"
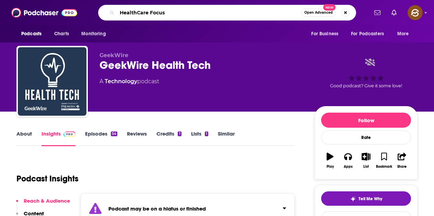
type input "HealthCare Focus"
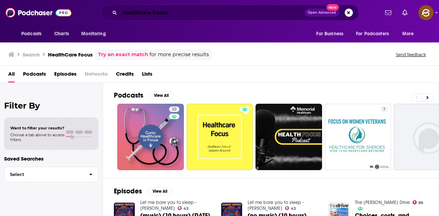
click at [183, 12] on input "HealthCare Focus" at bounding box center [212, 12] width 185 height 11
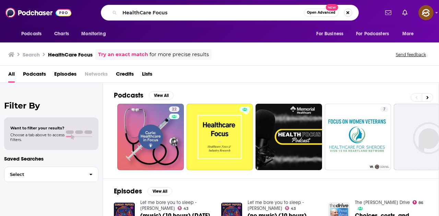
click at [349, 10] on button "Search podcasts, credits, & more..." at bounding box center [348, 13] width 8 height 8
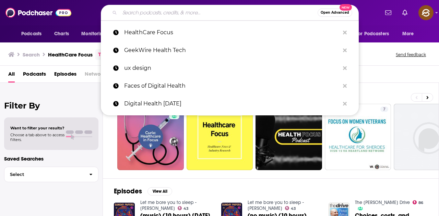
paste input "Healthcare Information Security Podcast"
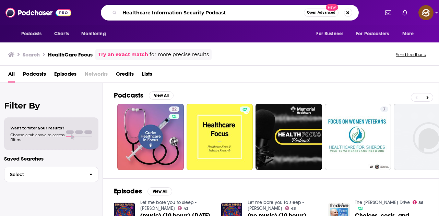
type input "Healthcare Information Security Podcast"
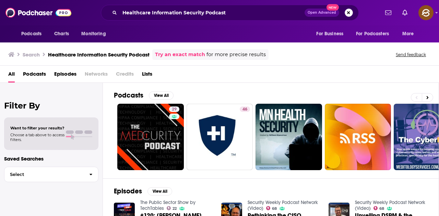
click at [347, 12] on button "Search podcasts, credits, & more..." at bounding box center [348, 13] width 8 height 8
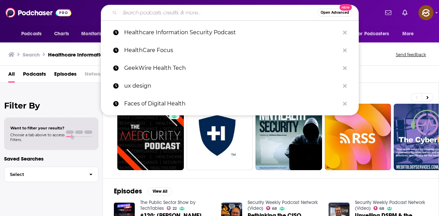
paste input "Healthcare Goes Digital"
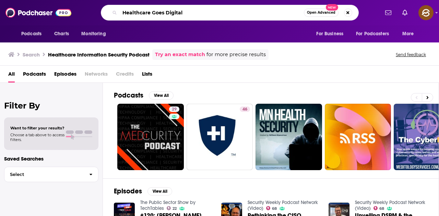
type input "Healthcare Goes Digital"
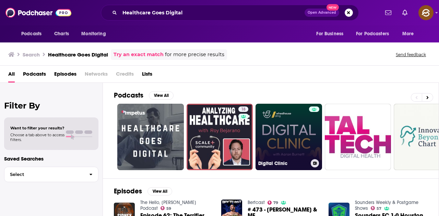
click at [307, 139] on link "Digital Clinic" at bounding box center [288, 137] width 66 height 66
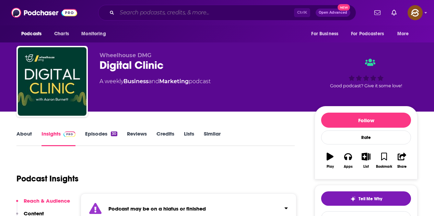
click at [151, 15] on input "Search podcasts, credits, & more..." at bounding box center [205, 12] width 177 height 11
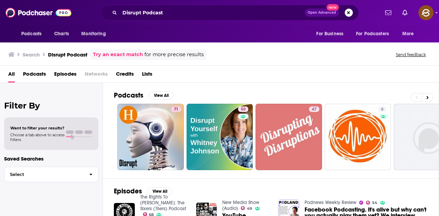
click at [352, 12] on button "Search podcasts, credits, & more..." at bounding box center [348, 13] width 8 height 8
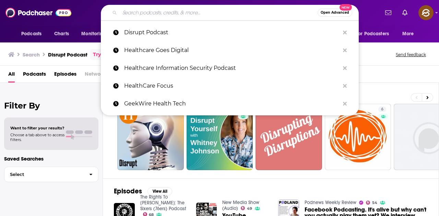
paste input "Samuel Gebre Notes"
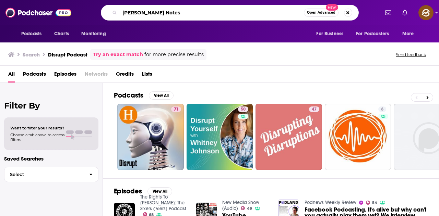
type input "Samuel Gebre Notes"
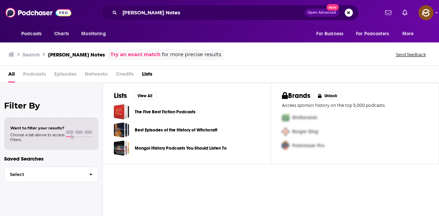
click at [348, 16] on button "Search podcasts, credits, & more..." at bounding box center [348, 13] width 8 height 8
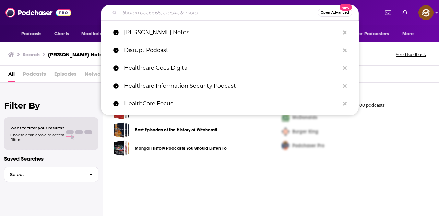
paste input "Midstage Startup Momentum"
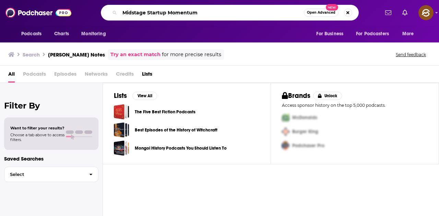
type input "Midstage Startup Momentum"
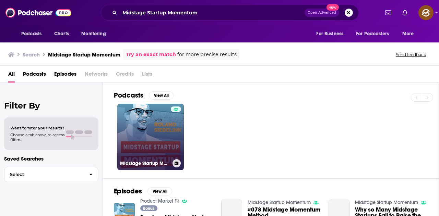
click at [152, 136] on link "Midstage Startup Momentum" at bounding box center [150, 137] width 66 height 66
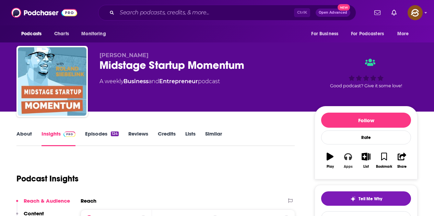
click at [353, 157] on button "Apps" at bounding box center [348, 160] width 18 height 25
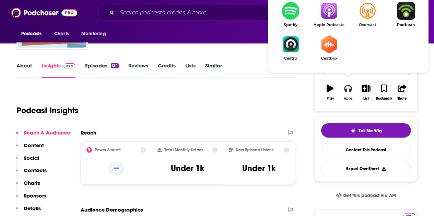
scroll to position [69, 0]
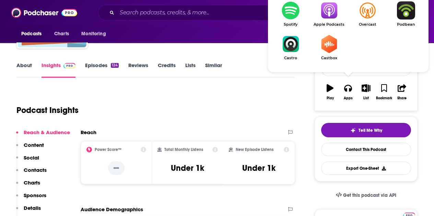
click at [331, 21] on link "Apple Podcasts" at bounding box center [328, 13] width 38 height 25
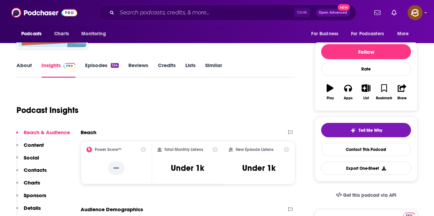
scroll to position [0, 0]
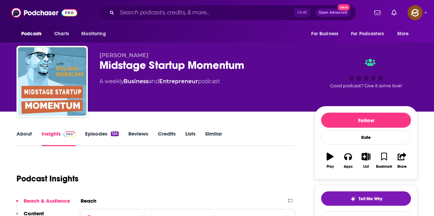
click at [68, 133] on img at bounding box center [69, 134] width 12 height 5
click at [92, 134] on link "Episodes 124" at bounding box center [102, 139] width 34 height 16
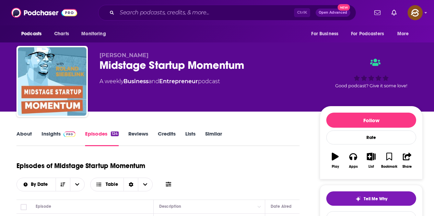
scroll to position [69, 0]
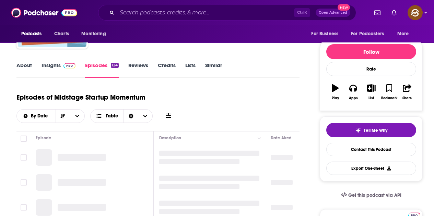
click at [168, 115] on icon at bounding box center [168, 115] width 5 height 5
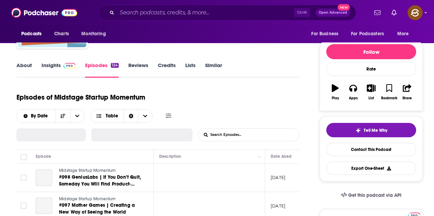
click at [217, 134] on input "List Search Input" at bounding box center [234, 135] width 72 height 12
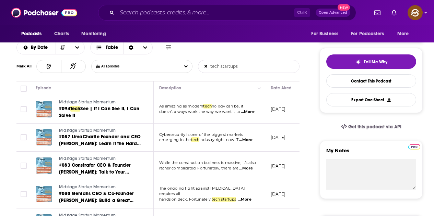
scroll to position [206, 0]
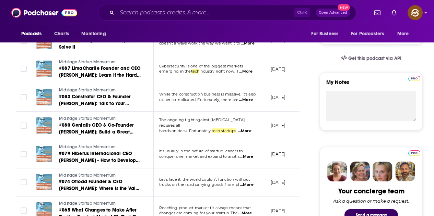
type input "tech startups"
click at [245, 130] on span "...More" at bounding box center [245, 131] width 14 height 5
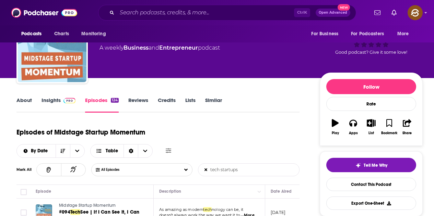
scroll to position [0, 0]
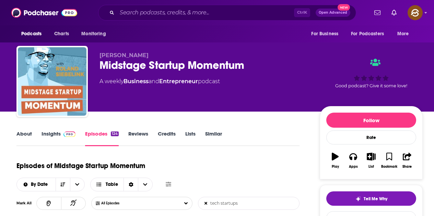
drag, startPoint x: 100, startPoint y: 55, endPoint x: 188, endPoint y: 58, distance: 88.1
click at [188, 58] on p "Roland Siebelink" at bounding box center [203, 55] width 209 height 7
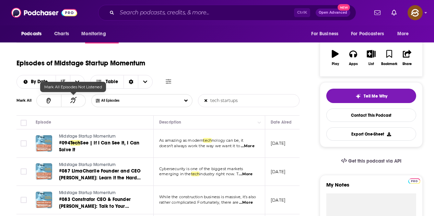
scroll to position [69, 0]
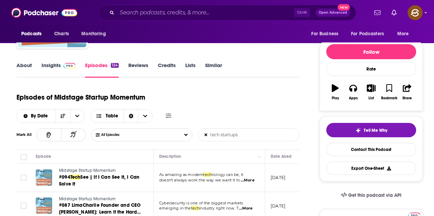
click at [61, 66] on span at bounding box center [68, 65] width 15 height 7
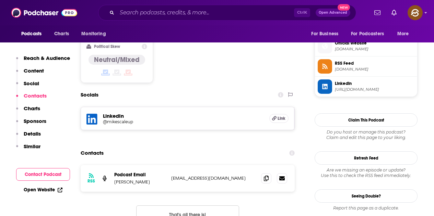
scroll to position [583, 0]
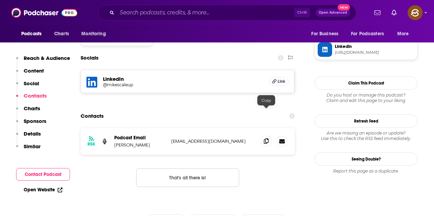
click at [262, 136] on span at bounding box center [266, 141] width 10 height 10
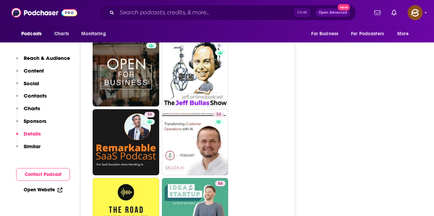
scroll to position [994, 0]
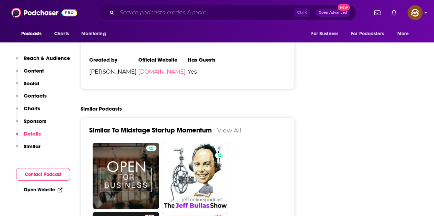
click at [193, 15] on input "Search podcasts, credits, & more..." at bounding box center [205, 12] width 177 height 11
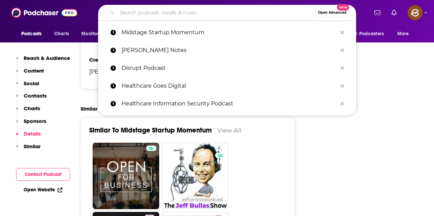
paste input "The Tech Startup Show"
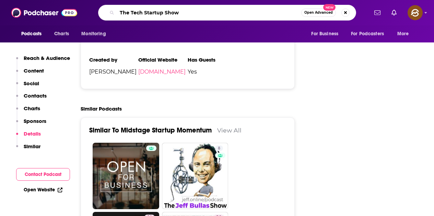
type input "The Tech Startup Show"
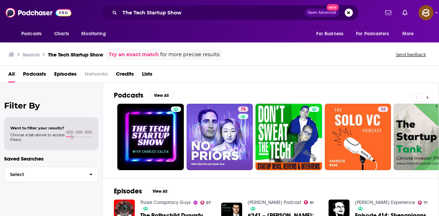
click at [429, 98] on button at bounding box center [427, 97] width 11 height 9
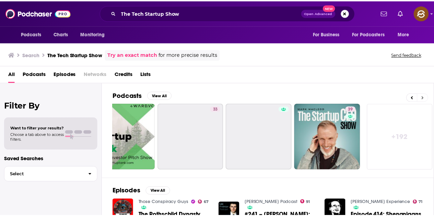
scroll to position [0, 305]
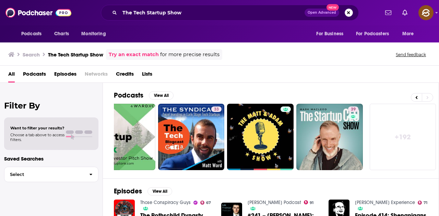
click at [347, 12] on button "Search podcasts, credits, & more..." at bounding box center [348, 13] width 8 height 8
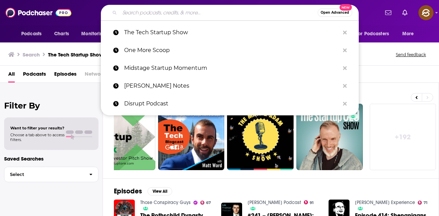
paste input "imec.istart's podcast"
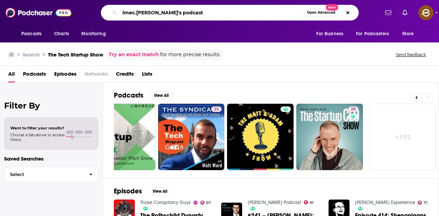
type input "imec.istart's podcast"
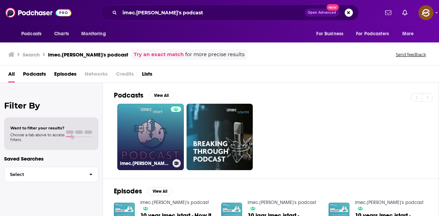
click at [159, 128] on link "imec.istart's podcast" at bounding box center [150, 137] width 66 height 66
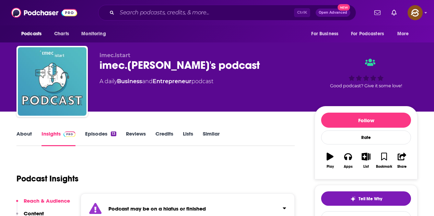
click at [212, 19] on div "Ctrl K Open Advanced New" at bounding box center [227, 13] width 258 height 16
click at [214, 13] on input "Search podcasts, credits, & more..." at bounding box center [205, 12] width 177 height 11
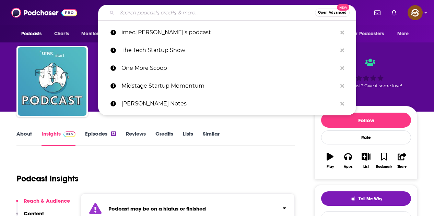
paste input "Deep Tech Musings"
type input "Deep Tech Musings"
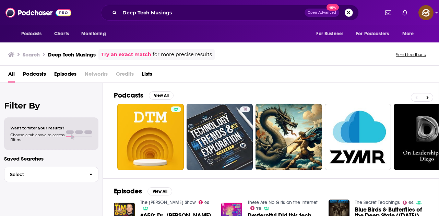
click at [350, 15] on button "Search podcasts, credits, & more..." at bounding box center [348, 13] width 8 height 8
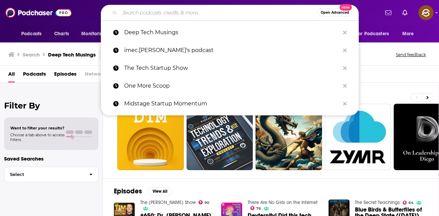
paste input "Startupville"
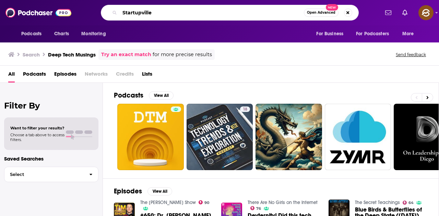
type input "Startupville"
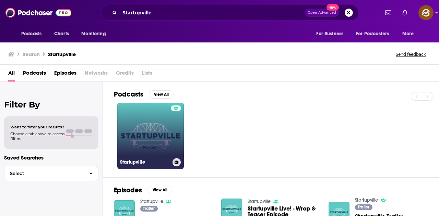
click at [182, 121] on link "Startupville" at bounding box center [150, 136] width 66 height 66
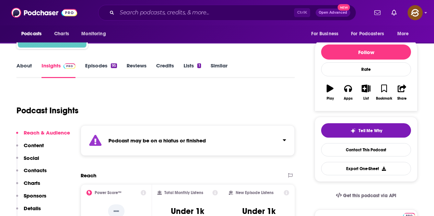
scroll to position [69, 0]
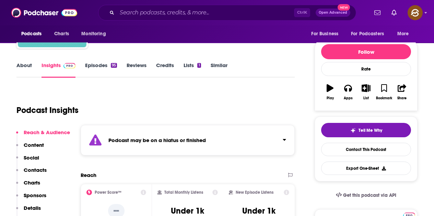
click at [174, 7] on div "Ctrl K Open Advanced New" at bounding box center [227, 13] width 258 height 16
click at [171, 12] on input "Search podcasts, credits, & more..." at bounding box center [205, 12] width 177 height 11
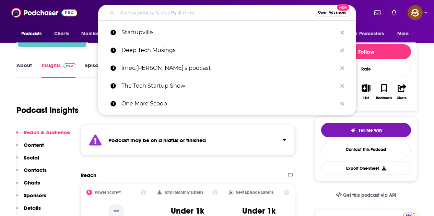
paste input "Rework Podcast by Basecamp"
type input "Rework Podcast by Basecamp"
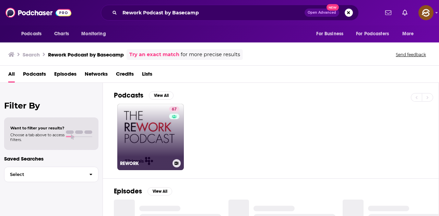
click at [169, 142] on div "67" at bounding box center [175, 133] width 12 height 53
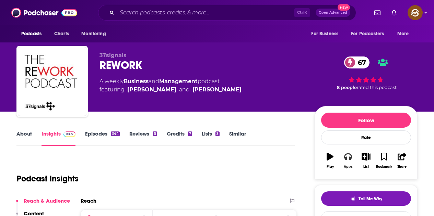
click at [350, 163] on button "Apps" at bounding box center [348, 160] width 18 height 25
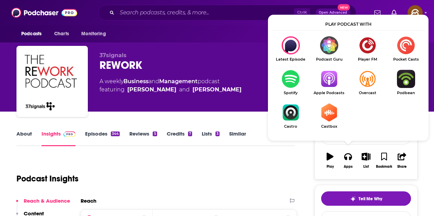
click at [331, 85] on img "Show Listen On dropdown" at bounding box center [328, 79] width 38 height 18
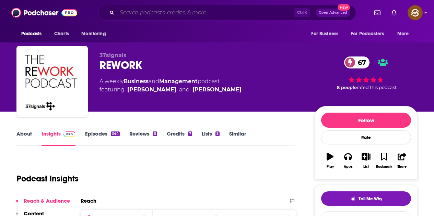
click at [160, 11] on input "Search podcasts, credits, & more..." at bounding box center [205, 12] width 177 height 11
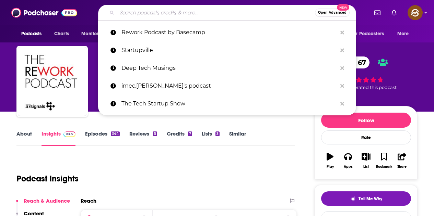
paste input "Lex Fridman Podcast"
type input "Lex Fridman Podcast"
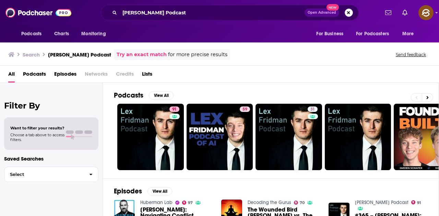
click at [352, 12] on button "Search podcasts, credits, & more..." at bounding box center [348, 13] width 8 height 8
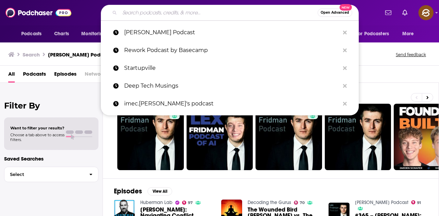
paste input "TechCrunch Podcast"
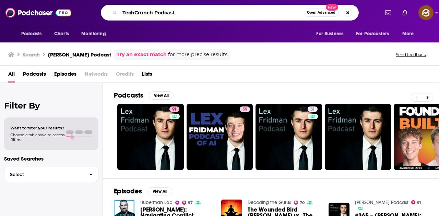
type input "TechCrunch Podcast"
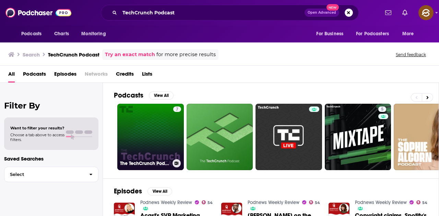
click at [156, 139] on link "7 The TechCrunch Podcast 2.0" at bounding box center [150, 137] width 66 height 66
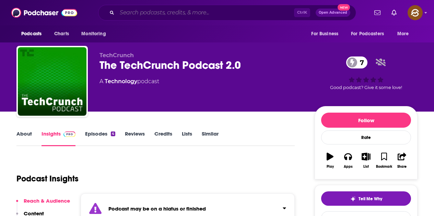
click at [161, 16] on input "Search podcasts, credits, & more..." at bounding box center [205, 12] width 177 height 11
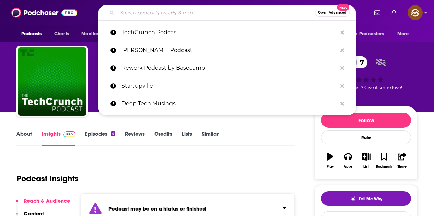
paste input "Acquired"
type input "Acquired"
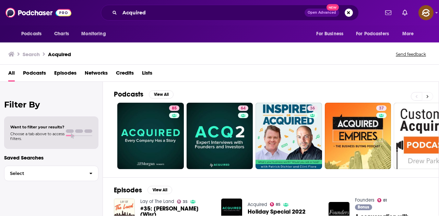
click at [424, 96] on button at bounding box center [427, 96] width 11 height 9
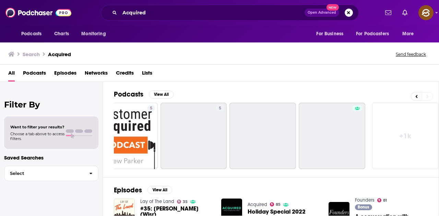
scroll to position [0, 305]
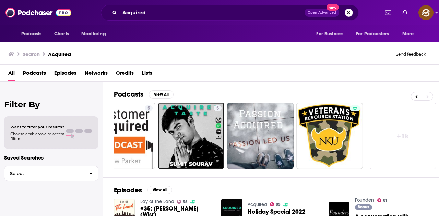
click at [349, 12] on button "Search podcasts, credits, & more..." at bounding box center [348, 13] width 8 height 8
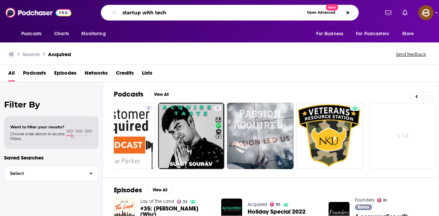
type input "startup with tech"
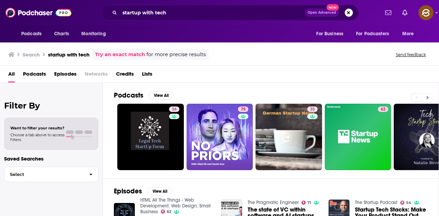
click at [431, 99] on button at bounding box center [427, 97] width 11 height 9
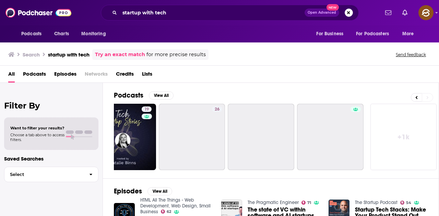
scroll to position [0, 305]
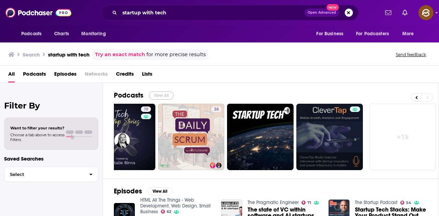
click at [159, 93] on button "View All" at bounding box center [161, 96] width 25 height 8
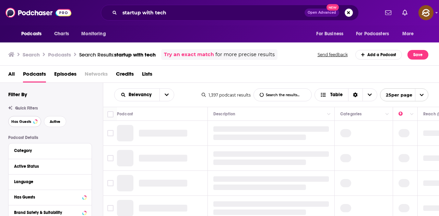
click at [28, 124] on button "Has Guests" at bounding box center [24, 121] width 33 height 11
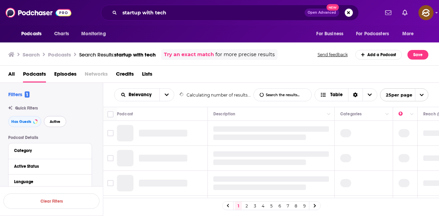
click at [55, 123] on span "Active" at bounding box center [55, 122] width 11 height 4
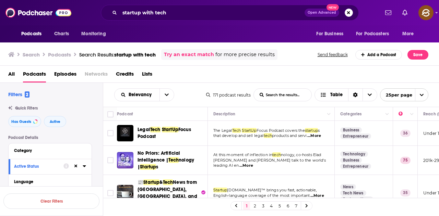
click at [316, 135] on span "...More" at bounding box center [314, 135] width 14 height 5
click at [330, 208] on div "1 2 3 4 5 6 7" at bounding box center [271, 205] width 336 height 15
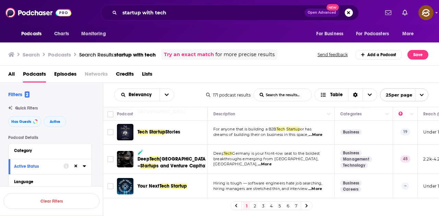
scroll to position [103, 0]
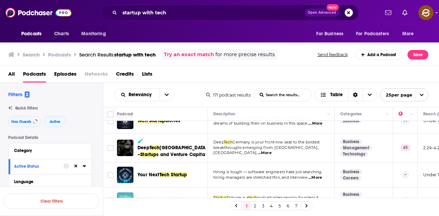
click at [161, 172] on span "Tech" at bounding box center [164, 175] width 10 height 6
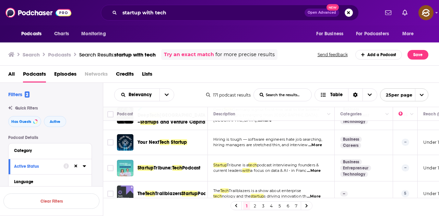
scroll to position [137, 0]
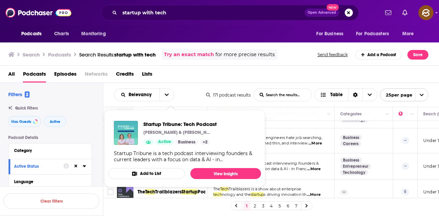
click at [293, 58] on div "Search Podcasts Search Results: startup with tech Try an exact match for more p…" at bounding box center [218, 54] width 420 height 11
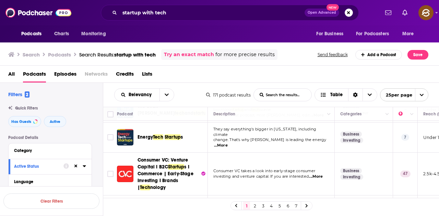
scroll to position [411, 0]
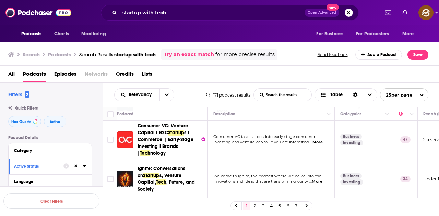
click at [270, 31] on div "Podcasts Charts Monitoring For Business For Podcasters More" at bounding box center [219, 33] width 439 height 17
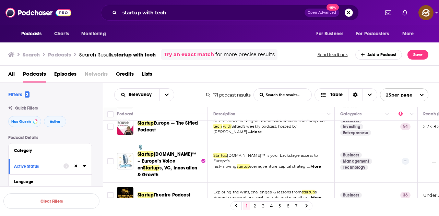
scroll to position [641, 0]
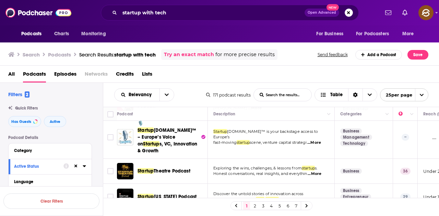
drag, startPoint x: 254, startPoint y: 207, endPoint x: 183, endPoint y: 45, distance: 177.3
click at [254, 207] on link "2" at bounding box center [254, 206] width 7 height 8
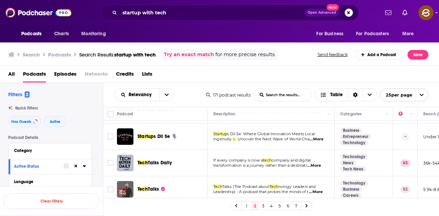
scroll to position [343, 0]
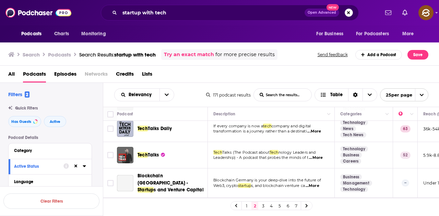
click at [348, 14] on button "Search podcasts, credits, & more..." at bounding box center [348, 13] width 8 height 8
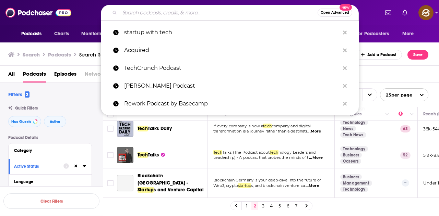
paste input "Startups for the Rest of Us"
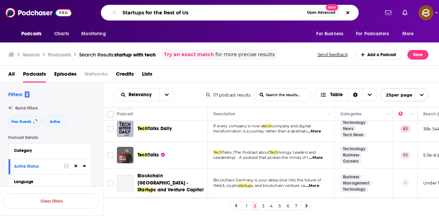
type input "Startups for the Rest of Us"
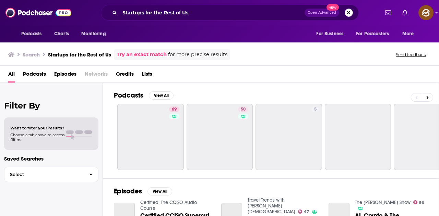
click at [349, 14] on button "Search podcasts, credits, & more..." at bounding box center [348, 13] width 8 height 8
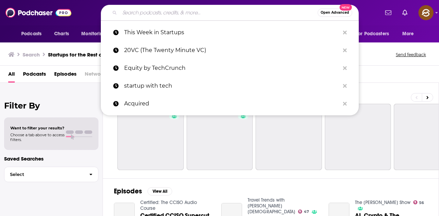
click at [348, 11] on span "Open Advanced" at bounding box center [334, 12] width 28 height 3
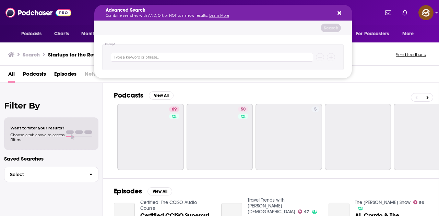
click at [229, 15] on p "Combine searches with AND, OR, or NOT to narrow results. Learn More" at bounding box center [218, 15] width 224 height 3
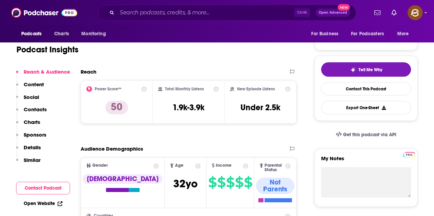
scroll to position [69, 0]
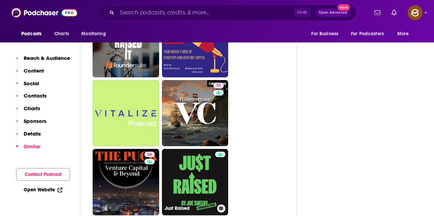
scroll to position [1508, 0]
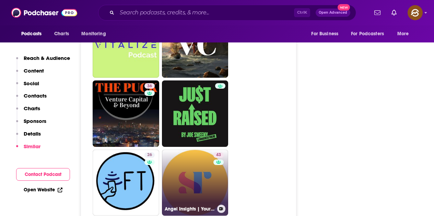
click at [188, 150] on link "43 Angel Insights | Your guide to angel investing" at bounding box center [195, 183] width 66 height 66
type input "[URL][DOMAIN_NAME]"
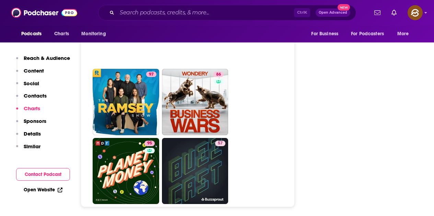
scroll to position [2365, 0]
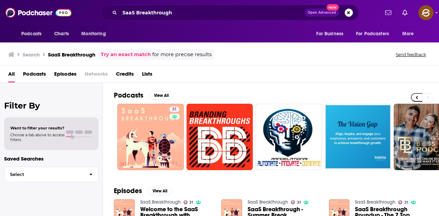
scroll to position [0, 236]
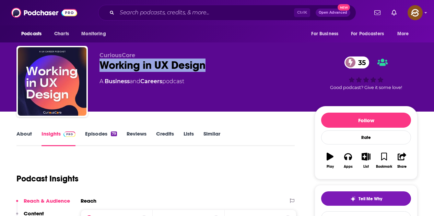
drag, startPoint x: 96, startPoint y: 63, endPoint x: 222, endPoint y: 68, distance: 125.9
click at [222, 68] on div "CuriousCore Working in UX Design 35 A Business and Careers podcast 35 Good podc…" at bounding box center [216, 83] width 401 height 74
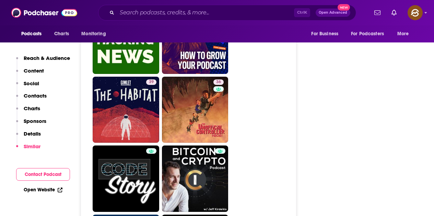
scroll to position [2536, 0]
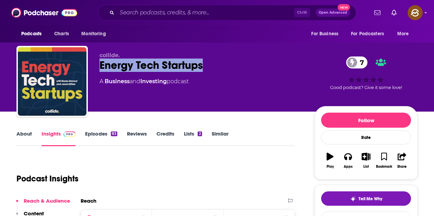
drag, startPoint x: 101, startPoint y: 69, endPoint x: 204, endPoint y: 71, distance: 102.9
click at [204, 71] on div "Energy Tech Startups 7" at bounding box center [201, 65] width 204 height 13
click at [353, 161] on button "Apps" at bounding box center [348, 160] width 18 height 25
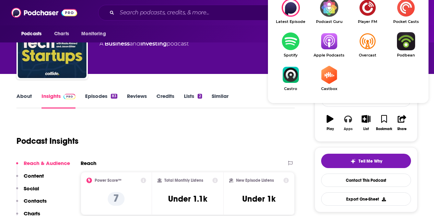
scroll to position [69, 0]
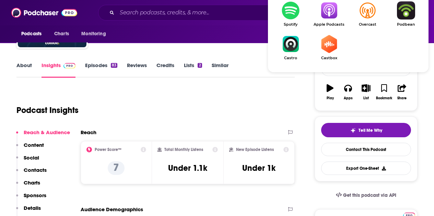
click at [328, 3] on img "Show Listen On dropdown" at bounding box center [328, 10] width 38 height 18
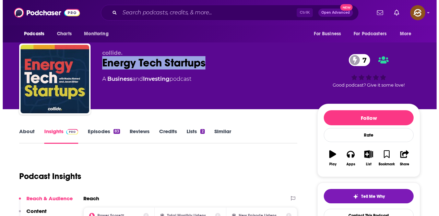
scroll to position [0, 0]
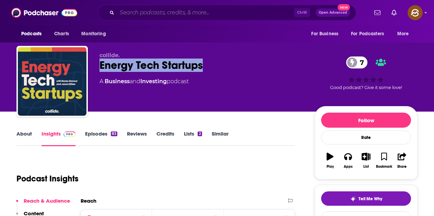
click at [149, 8] on input "Search podcasts, credits, & more..." at bounding box center [205, 12] width 177 height 11
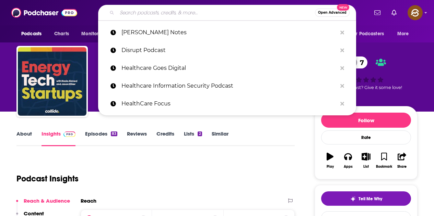
paste input "One More Scoop"
type input "One More Scoop"
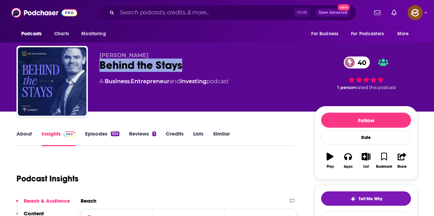
drag, startPoint x: 167, startPoint y: 66, endPoint x: 181, endPoint y: 67, distance: 14.1
click at [181, 67] on div "Behind the Stays 40" at bounding box center [201, 65] width 204 height 13
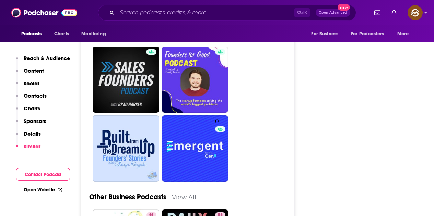
scroll to position [1817, 0]
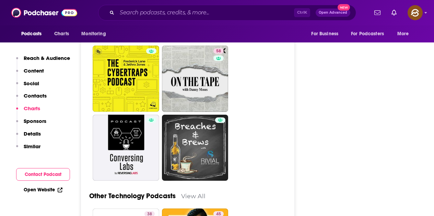
scroll to position [1820, 0]
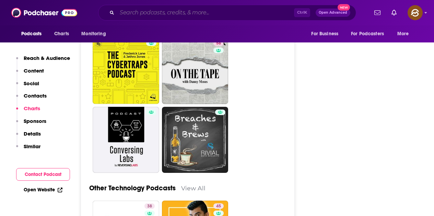
click at [141, 12] on input "Search podcasts, credits, & more..." at bounding box center [205, 12] width 177 height 11
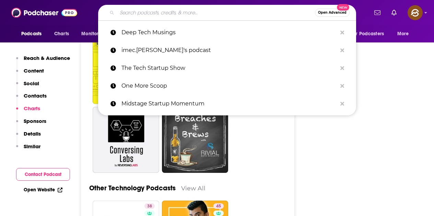
paste input "20VC (The Twenty Minute VC)"
type input "20VC (The Twenty Minute VC)"
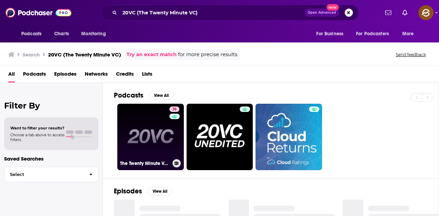
click at [136, 116] on link "76 The Twenty Minute VC (20VC): Venture Capital | Startup Funding | The Pitch" at bounding box center [150, 137] width 66 height 66
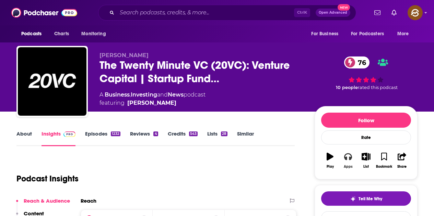
click at [354, 158] on button "Apps" at bounding box center [348, 160] width 18 height 25
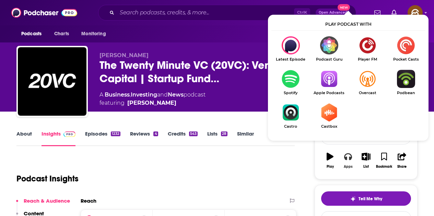
scroll to position [34, 0]
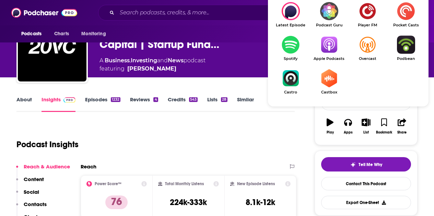
click at [332, 61] on ul "Latest Episode Podcast Guru Player FM Pocket Casts Spotify Apple Podcasts Overc…" at bounding box center [348, 52] width 154 height 101
click at [329, 50] on img "Show Listen On dropdown" at bounding box center [328, 45] width 38 height 18
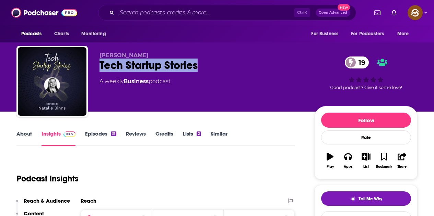
drag, startPoint x: 101, startPoint y: 62, endPoint x: 197, endPoint y: 69, distance: 95.8
click at [197, 69] on div "Tech Startup Stories 19" at bounding box center [201, 65] width 204 height 13
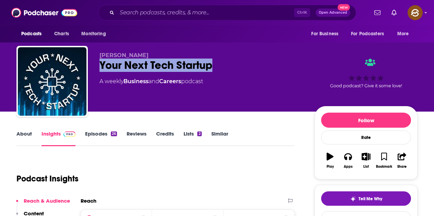
drag, startPoint x: 98, startPoint y: 66, endPoint x: 235, endPoint y: 65, distance: 136.8
click at [235, 65] on div "[PERSON_NAME] Your Next Tech Startup A weekly Business and Careers podcast Good…" at bounding box center [216, 83] width 401 height 74
click at [349, 157] on icon "button" at bounding box center [348, 157] width 8 height 7
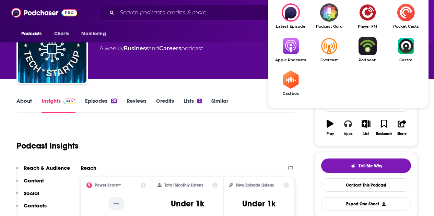
scroll to position [34, 0]
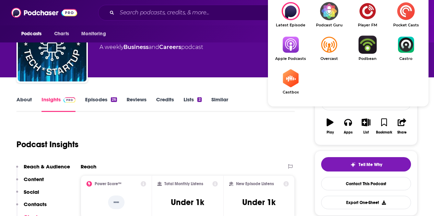
click at [294, 46] on img "Show Listen On dropdown" at bounding box center [290, 45] width 38 height 18
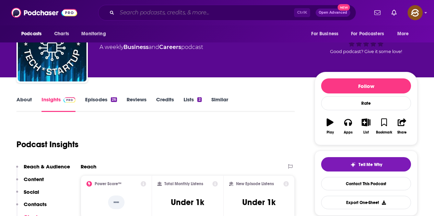
click at [170, 12] on input "Search podcasts, credits, & more..." at bounding box center [205, 12] width 177 height 11
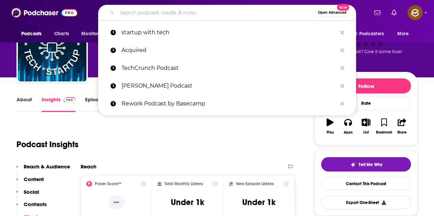
paste input "Equity by TechCrunch"
type input "Equity by TechCrunch"
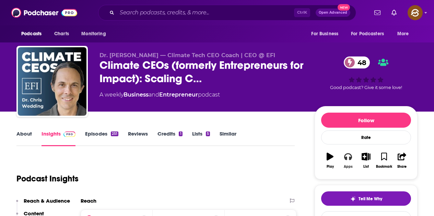
click at [348, 155] on icon "button" at bounding box center [348, 157] width 8 height 8
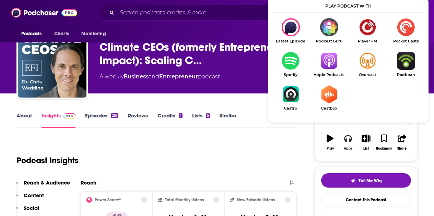
scroll to position [34, 0]
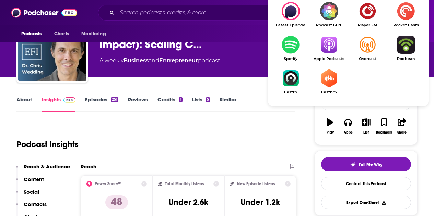
click at [334, 48] on img "Show Listen On dropdown" at bounding box center [328, 45] width 38 height 18
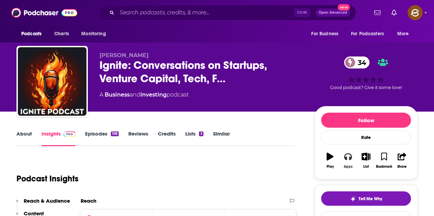
click at [348, 161] on button "Apps" at bounding box center [348, 160] width 18 height 25
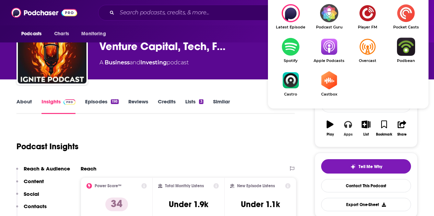
scroll to position [34, 0]
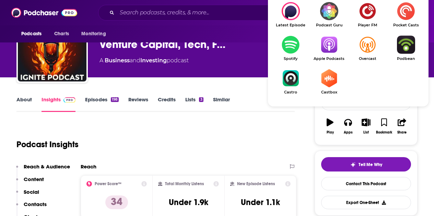
click at [332, 49] on img "Show Listen On dropdown" at bounding box center [328, 45] width 38 height 18
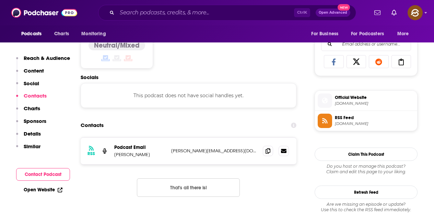
scroll to position [480, 0]
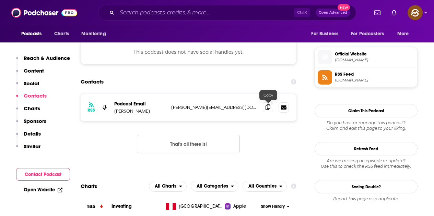
click at [270, 110] on span at bounding box center [268, 107] width 10 height 10
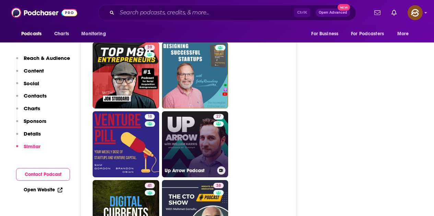
scroll to position [960, 0]
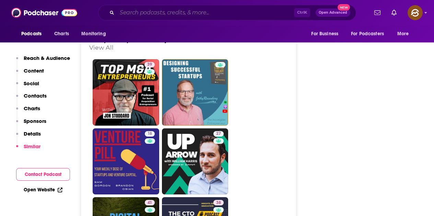
click at [192, 14] on input "Search podcasts, credits, & more..." at bounding box center [205, 12] width 177 height 11
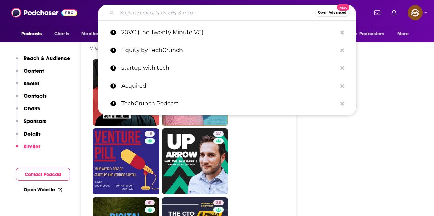
paste input "This Week in Startups"
type input "This Week in Startups"
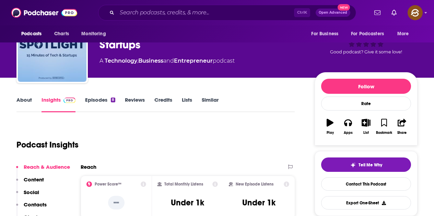
scroll to position [34, 0]
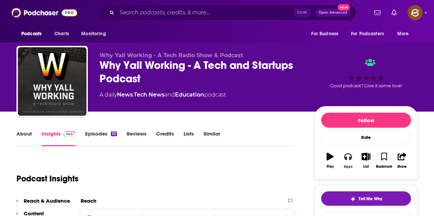
click at [348, 169] on button "Apps" at bounding box center [348, 160] width 18 height 25
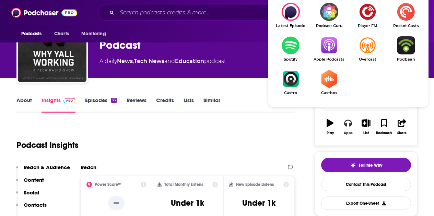
scroll to position [34, 0]
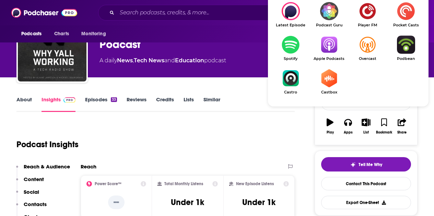
click at [336, 46] on img "Show Listen On dropdown" at bounding box center [328, 45] width 38 height 18
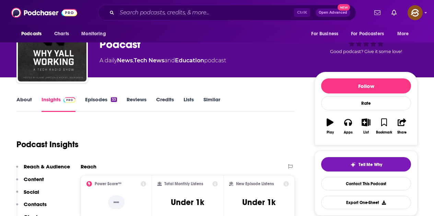
scroll to position [0, 0]
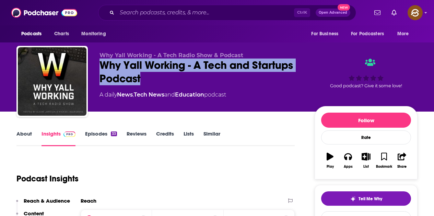
drag, startPoint x: 96, startPoint y: 62, endPoint x: 150, endPoint y: 78, distance: 55.8
click at [150, 78] on div "Why Yall Working - A Tech Radio Show & Podcast Why Yall Working - A Tech and St…" at bounding box center [216, 83] width 401 height 74
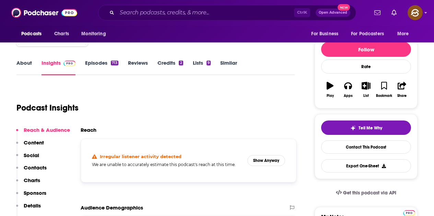
scroll to position [103, 0]
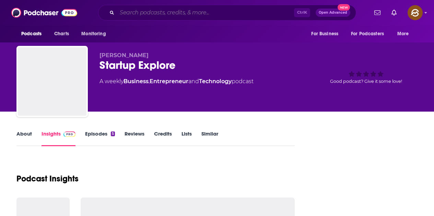
click at [169, 14] on input "Search podcasts, credits, & more..." at bounding box center [205, 12] width 177 height 11
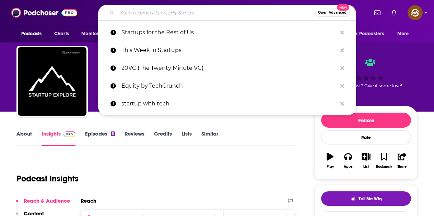
click at [368, 6] on div "Open Advanced New Startups for the Rest of Us This Week in Startups 20VC (The T…" at bounding box center [227, 13] width 282 height 16
click at [176, 14] on input "Search podcasts, credits, & more..." at bounding box center [216, 12] width 198 height 11
paste input "[PERSON_NAME]"
type input "[PERSON_NAME]"
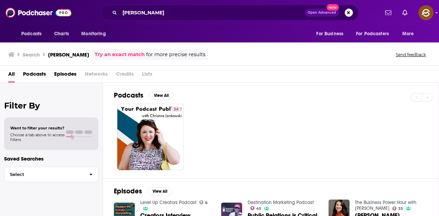
click at [62, 74] on span "Episodes" at bounding box center [65, 76] width 22 height 14
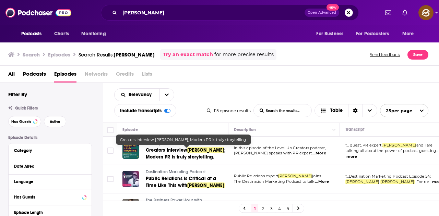
drag, startPoint x: 209, startPoint y: 159, endPoint x: 192, endPoint y: 153, distance: 18.5
click at [192, 153] on span "[PERSON_NAME]" at bounding box center [205, 150] width 37 height 6
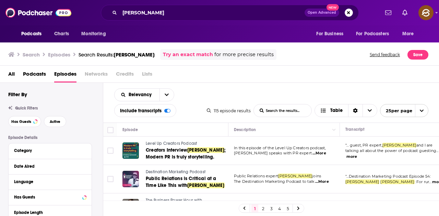
scroll to position [34, 0]
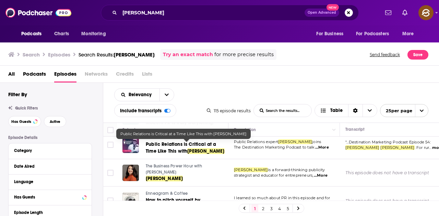
click at [189, 144] on span "Public Relations is Critical at a Time Like This with" at bounding box center [181, 148] width 71 height 13
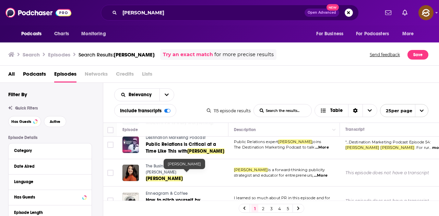
click at [178, 170] on span "The Business Power Hour with [PERSON_NAME]" at bounding box center [174, 169] width 56 height 11
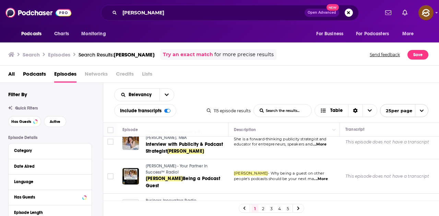
scroll to position [206, 0]
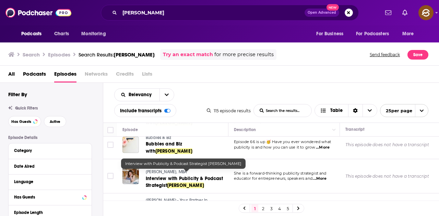
click at [205, 176] on span "Interview with Publicity & Podcast Strategist" at bounding box center [184, 182] width 77 height 13
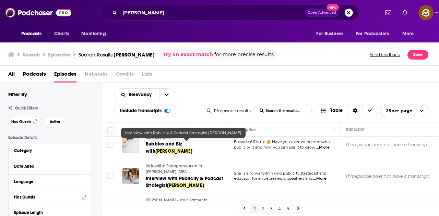
scroll to position [240, 0]
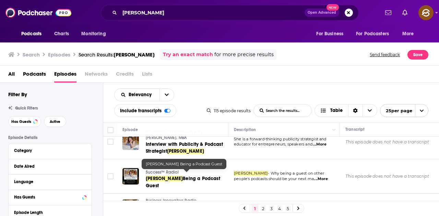
click at [175, 177] on span "[PERSON_NAME]" at bounding box center [164, 179] width 37 height 6
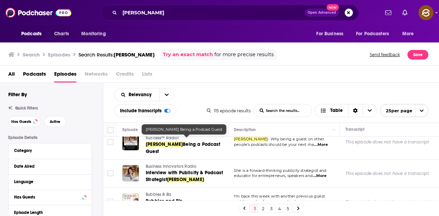
scroll to position [308, 0]
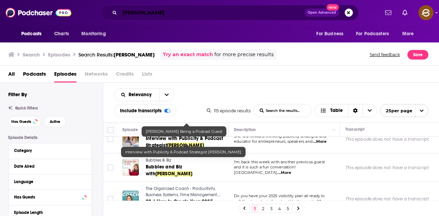
click at [189, 11] on input "[PERSON_NAME]" at bounding box center [212, 12] width 185 height 11
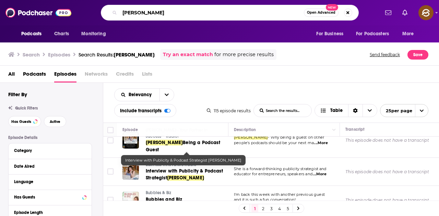
scroll to position [274, 0]
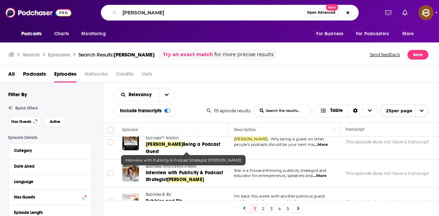
click at [280, 160] on td "She is a forward-thinking publicity strategist and educator for entrepreneurs, …" at bounding box center [283, 174] width 111 height 28
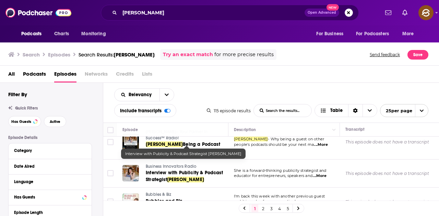
scroll to position [308, 0]
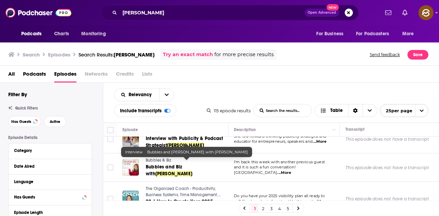
click at [155, 171] on span "[PERSON_NAME]" at bounding box center [173, 174] width 37 height 6
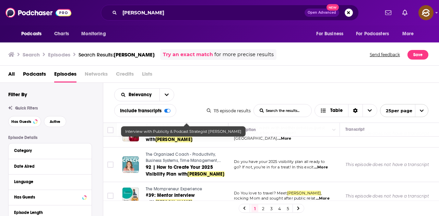
scroll to position [377, 0]
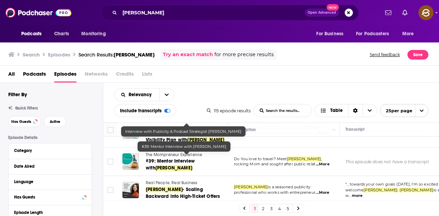
click at [192, 165] on span "[PERSON_NAME]" at bounding box center [173, 168] width 37 height 6
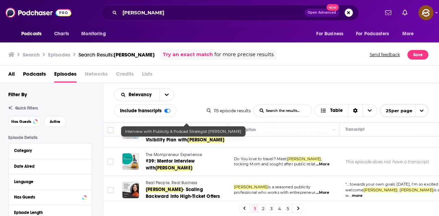
scroll to position [411, 0]
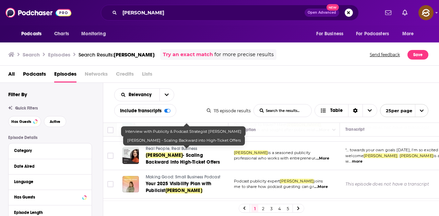
click at [199, 157] on span "- Scaling Backward into High-Ticket Offers" at bounding box center [183, 159] width 74 height 13
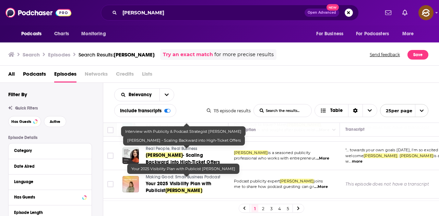
click at [191, 182] on span "Your 2025 Visibility Plan with Publicist" at bounding box center [178, 187] width 65 height 13
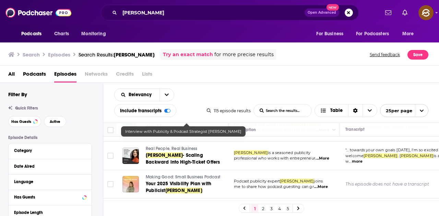
scroll to position [446, 0]
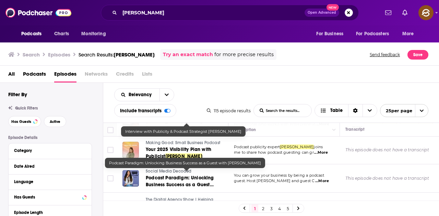
click at [214, 175] on link "Podcast Paradigm: Unlocking Business Success as a Guest with Christina Lenkowski" at bounding box center [187, 182] width 82 height 14
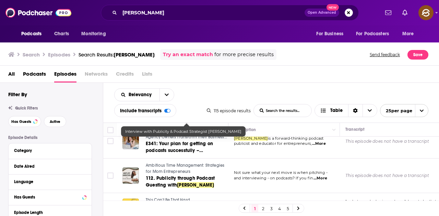
scroll to position [548, 0]
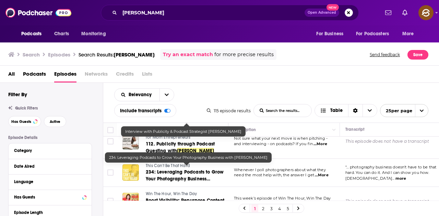
click at [209, 172] on span "234: Leveraging Podcasts to Grow Your Photography Business with" at bounding box center [185, 179] width 78 height 20
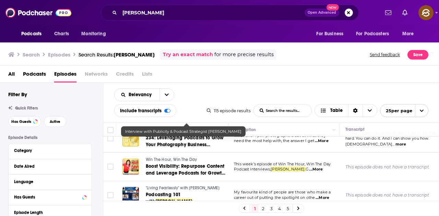
scroll to position [617, 0]
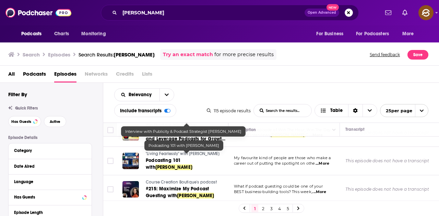
click at [192, 165] on span "Christina Lenkowski" at bounding box center [173, 168] width 37 height 6
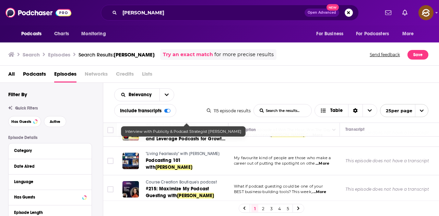
scroll to position [651, 0]
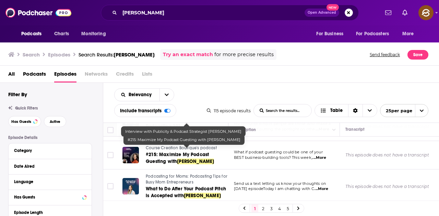
click at [199, 153] on span "#215: Maximize My Podcast Guesting with" at bounding box center [177, 158] width 63 height 13
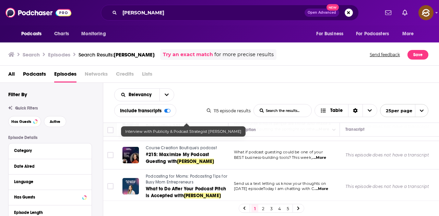
scroll to position [685, 0]
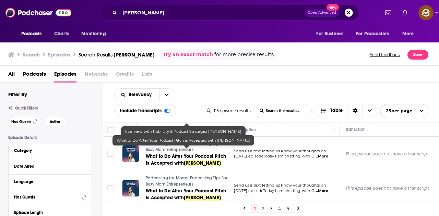
click at [173, 154] on span "What to Do After Your Podcast Pitch is Accepted with" at bounding box center [186, 160] width 80 height 13
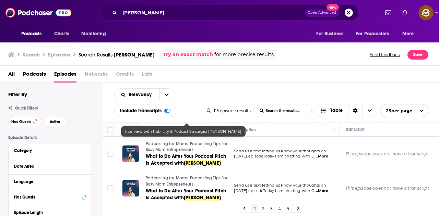
click at [262, 208] on link "2" at bounding box center [262, 209] width 7 height 8
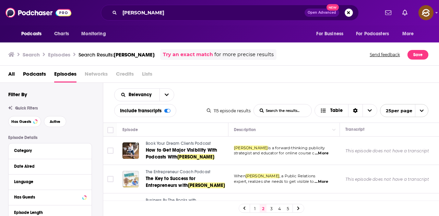
click at [191, 173] on div "Podcasts Charts Monitoring Christina Lenkowski Open Advanced New For Business F…" at bounding box center [219, 108] width 439 height 216
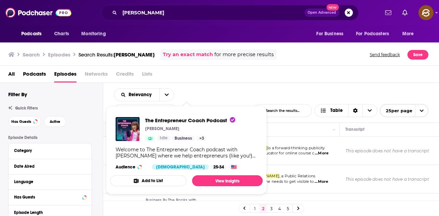
click at [320, 58] on div "Search Episodes Search Results: Christina Lenkowski Try an exact match for more…" at bounding box center [218, 54] width 420 height 11
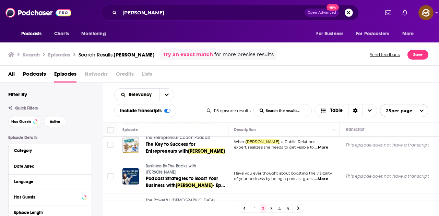
scroll to position [69, 0]
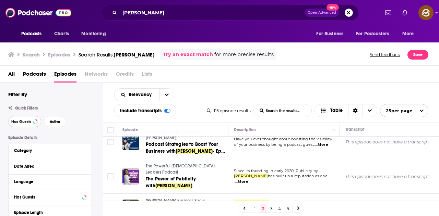
click at [26, 120] on span "Has Guests" at bounding box center [21, 122] width 20 height 4
click at [51, 120] on span "Active" at bounding box center [55, 122] width 11 height 4
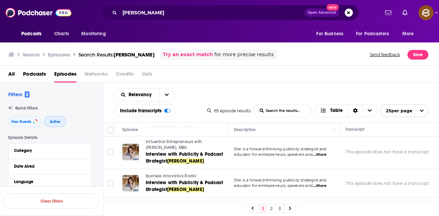
scroll to position [206, 0]
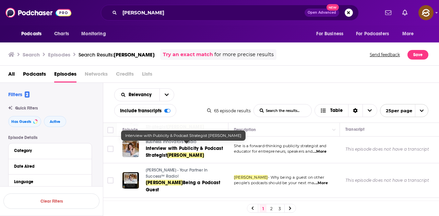
click at [201, 148] on span "Interview with Publicity & Podcast Strategist" at bounding box center [184, 152] width 77 height 13
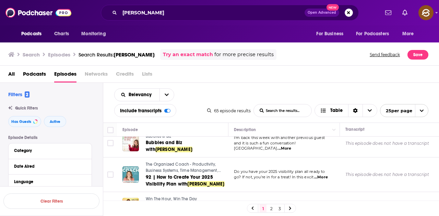
scroll to position [308, 0]
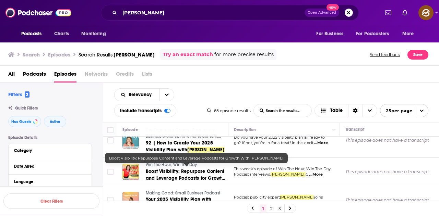
click at [207, 169] on span "Boost Visibility: Repurpose Content and Leverage Podcasts for Growth With" at bounding box center [186, 179] width 80 height 20
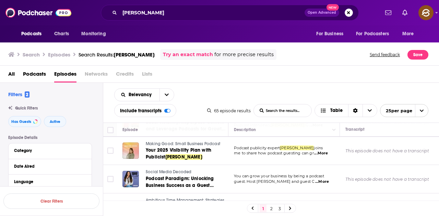
scroll to position [411, 0]
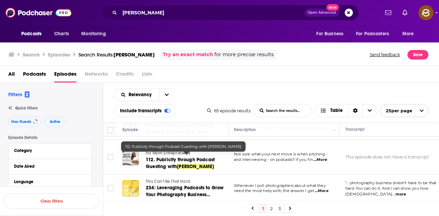
click at [180, 164] on span "Christina Lenkowski" at bounding box center [195, 167] width 37 height 6
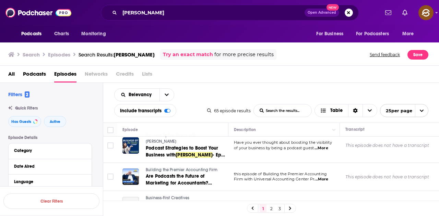
scroll to position [548, 0]
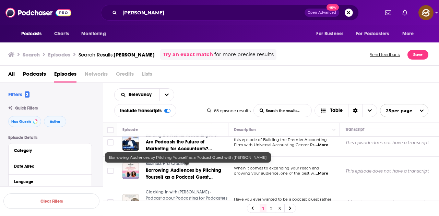
click at [207, 169] on span "Borrowing Audiences by Pitching Yourself as a Podcast Guest with" at bounding box center [183, 178] width 75 height 20
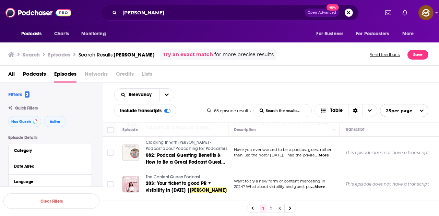
scroll to position [583, 0]
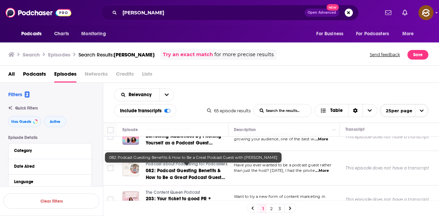
click at [193, 170] on span "082: Podcast Guesting Benefits & How to Be a Great Podcast Guest with" at bounding box center [185, 178] width 79 height 20
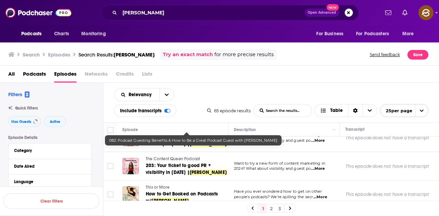
scroll to position [610, 0]
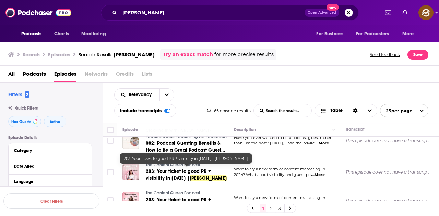
click at [188, 171] on span "203: Your ticket to good PR + visibility in 2024 |" at bounding box center [178, 175] width 65 height 13
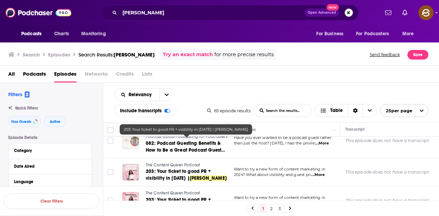
scroll to position [679, 0]
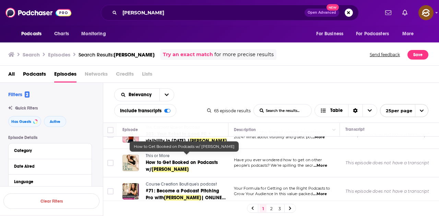
click at [181, 167] on span "[PERSON_NAME]" at bounding box center [169, 170] width 37 height 6
click at [239, 168] on td "Have you ever wondered how to get on other people’s podcasts? We're spilling th…" at bounding box center [283, 163] width 111 height 28
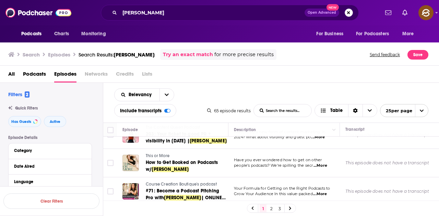
click at [351, 12] on button "Search podcasts, credits, & more..." at bounding box center [348, 13] width 8 height 8
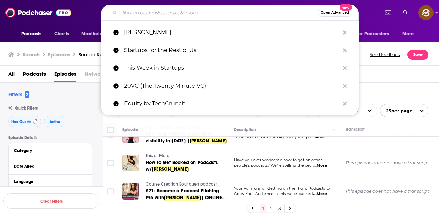
paste input "Jessica Rhodes"
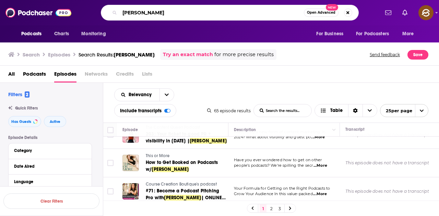
type input "Jessica Rhodes"
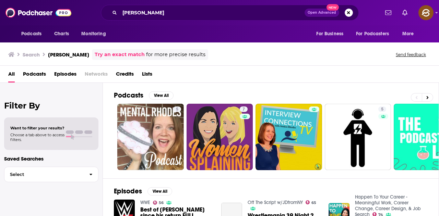
click at [65, 75] on span "Episodes" at bounding box center [65, 76] width 22 height 14
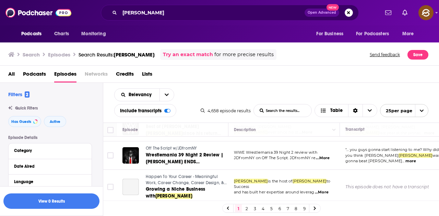
scroll to position [34, 0]
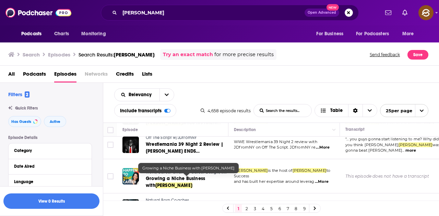
click at [175, 180] on span "Growing a Niche Business with" at bounding box center [175, 182] width 59 height 13
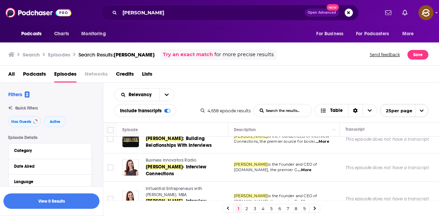
scroll to position [69, 0]
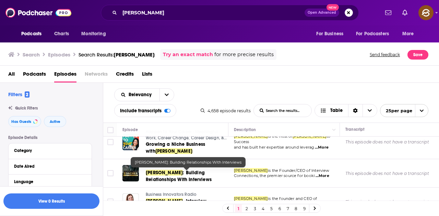
click at [189, 176] on link "Jessica Rhodes : Building Relationships With Interviews" at bounding box center [187, 177] width 82 height 14
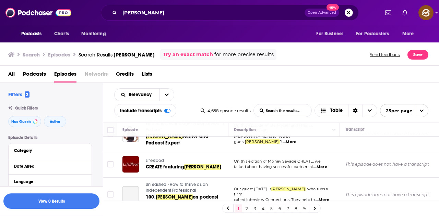
scroll to position [308, 0]
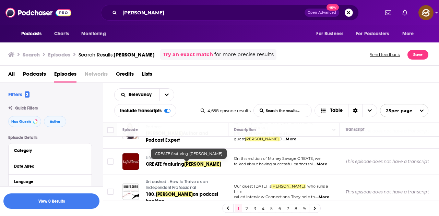
drag, startPoint x: 205, startPoint y: 168, endPoint x: 202, endPoint y: 165, distance: 4.6
click at [202, 165] on span "Jessica Rhodes" at bounding box center [202, 164] width 37 height 6
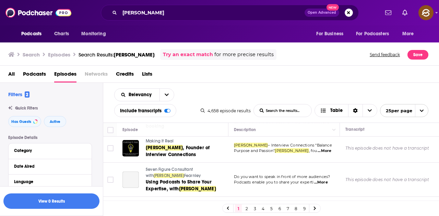
scroll to position [411, 0]
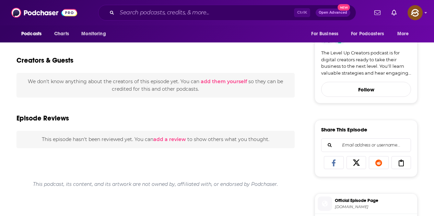
scroll to position [220, 0]
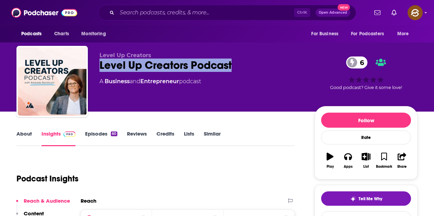
drag, startPoint x: 100, startPoint y: 65, endPoint x: 236, endPoint y: 63, distance: 136.1
click at [236, 63] on div "Level Up Creators Podcast 6" at bounding box center [201, 65] width 204 height 13
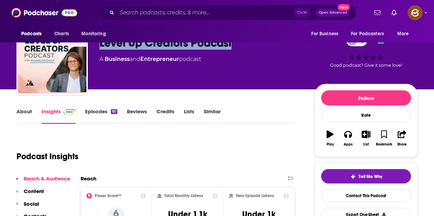
scroll to position [34, 0]
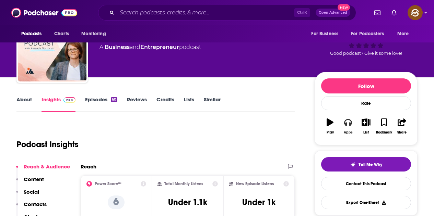
click at [350, 123] on icon "button" at bounding box center [348, 122] width 8 height 7
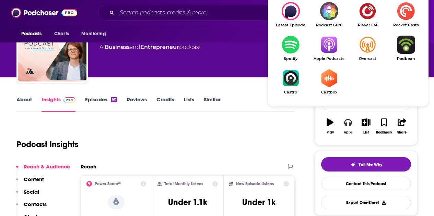
scroll to position [69, 0]
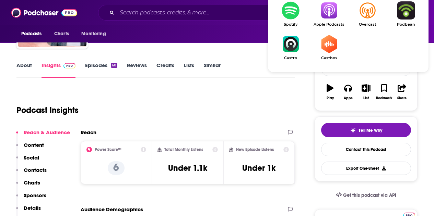
click at [332, 18] on img "Show Listen On dropdown" at bounding box center [328, 10] width 38 height 18
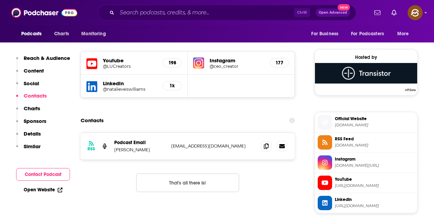
scroll to position [480, 0]
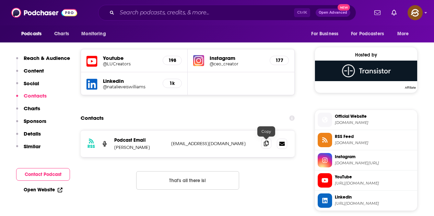
click at [265, 145] on icon at bounding box center [266, 143] width 5 height 5
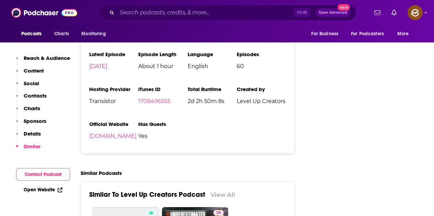
scroll to position [925, 0]
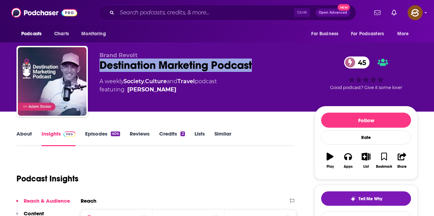
drag, startPoint x: 100, startPoint y: 65, endPoint x: 256, endPoint y: 68, distance: 156.0
click at [256, 68] on div "Destination Marketing Podcast 45" at bounding box center [201, 65] width 204 height 13
click at [351, 165] on div "Apps" at bounding box center [347, 167] width 9 height 4
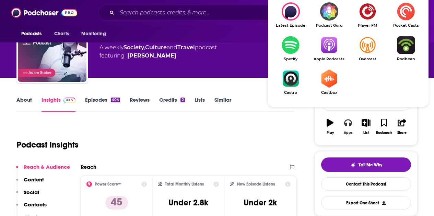
scroll to position [34, 0]
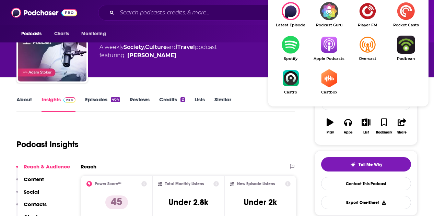
click at [323, 48] on img "Show Listen On dropdown" at bounding box center [328, 45] width 38 height 18
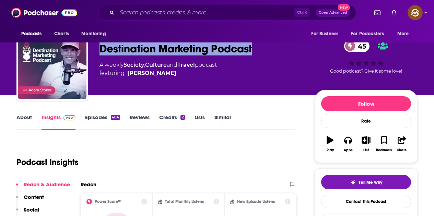
scroll to position [0, 0]
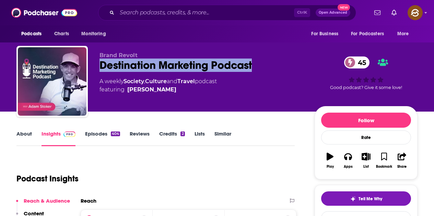
drag, startPoint x: 171, startPoint y: 92, endPoint x: 163, endPoint y: 88, distance: 8.3
click at [163, 88] on span "featuring [PERSON_NAME]" at bounding box center [157, 90] width 117 height 8
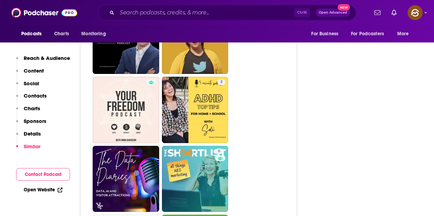
scroll to position [1405, 0]
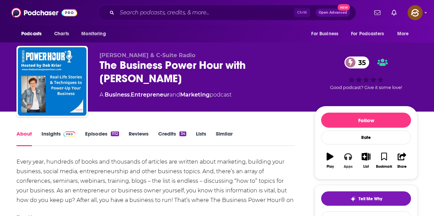
click at [345, 159] on icon "button" at bounding box center [348, 157] width 8 height 7
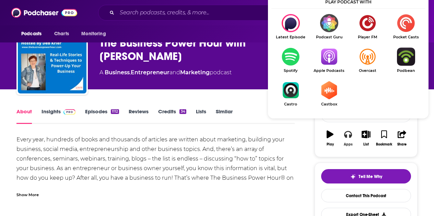
scroll to position [34, 0]
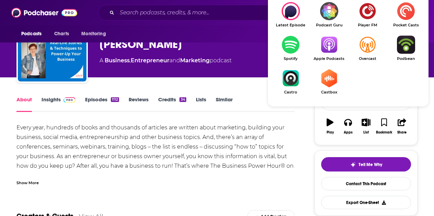
click at [335, 53] on img "Show Listen On dropdown" at bounding box center [328, 45] width 38 height 18
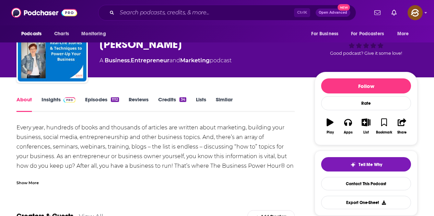
click at [61, 100] on span at bounding box center [68, 99] width 15 height 7
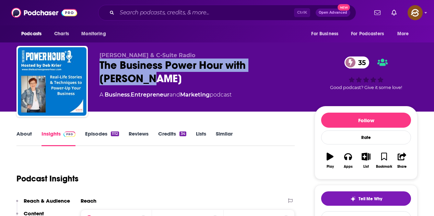
drag, startPoint x: 101, startPoint y: 66, endPoint x: 295, endPoint y: 71, distance: 193.4
click at [295, 71] on div "The Business Power Hour with Deb Krier 35" at bounding box center [201, 72] width 204 height 27
click at [162, 107] on div "Deb Krier & C-Suite Radio The Business Power Hour with Deb Krier 35 A Business …" at bounding box center [201, 79] width 204 height 55
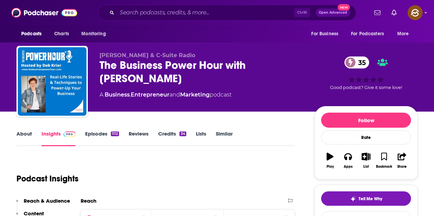
click at [94, 135] on link "Episodes 1112" at bounding box center [102, 139] width 34 height 16
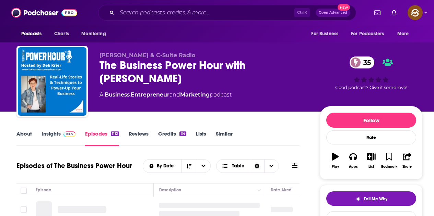
scroll to position [69, 0]
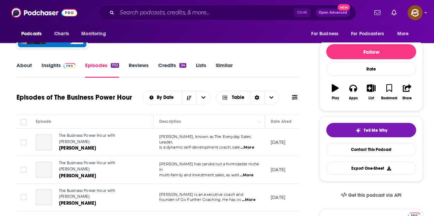
click at [294, 99] on icon at bounding box center [294, 97] width 5 height 5
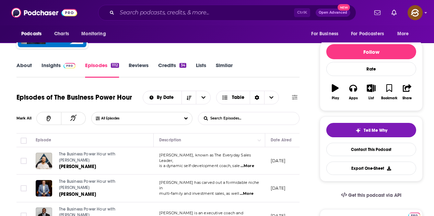
click at [239, 118] on input "List Search Input" at bounding box center [234, 118] width 72 height 12
paste input "Christina Lenkowski"
type input "Christina Lenkowski"
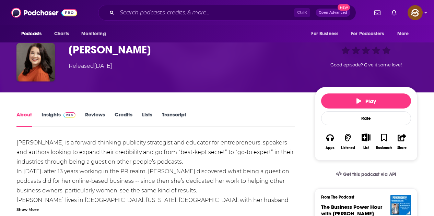
scroll to position [69, 0]
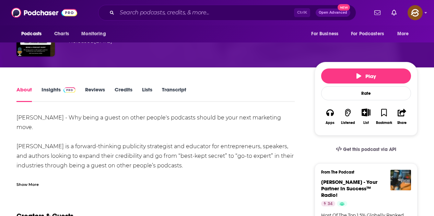
scroll to position [103, 0]
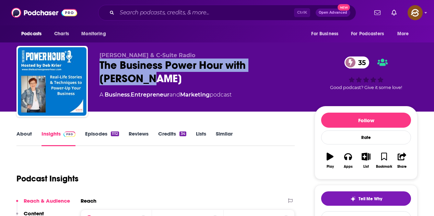
drag, startPoint x: 100, startPoint y: 64, endPoint x: 297, endPoint y: 67, distance: 196.8
click at [297, 67] on div "The Business Power Hour with [PERSON_NAME] 35" at bounding box center [201, 72] width 204 height 27
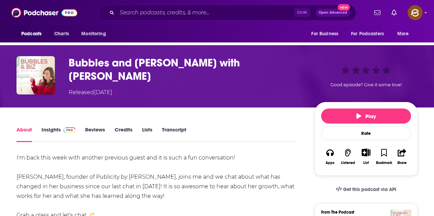
scroll to position [69, 0]
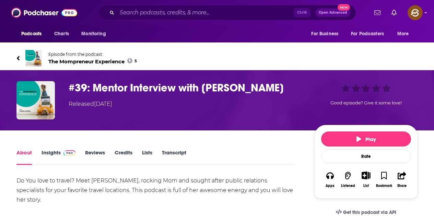
scroll to position [69, 0]
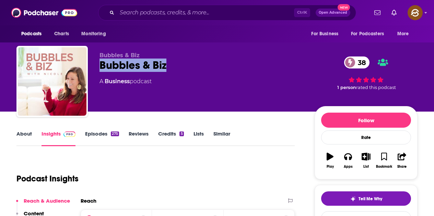
drag, startPoint x: 100, startPoint y: 63, endPoint x: 169, endPoint y: 63, distance: 68.2
click at [169, 63] on div "Bubbles & Biz 38" at bounding box center [201, 65] width 204 height 13
click at [350, 153] on icon "button" at bounding box center [348, 157] width 8 height 8
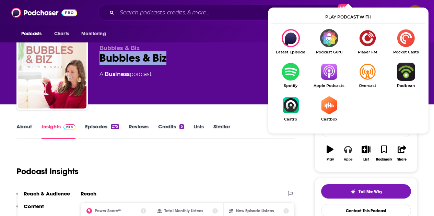
scroll to position [34, 0]
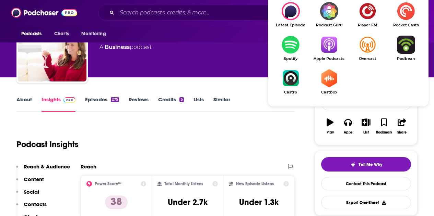
click at [337, 54] on link "Apple Podcasts" at bounding box center [328, 48] width 38 height 25
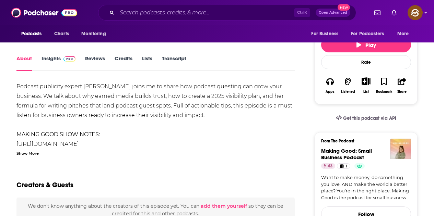
scroll to position [103, 0]
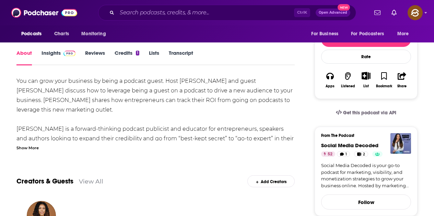
scroll to position [103, 0]
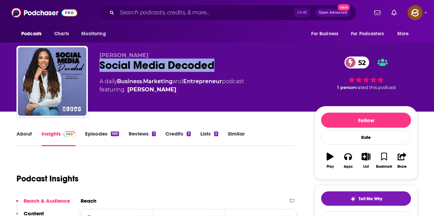
drag, startPoint x: 100, startPoint y: 65, endPoint x: 218, endPoint y: 72, distance: 118.1
click at [218, 72] on div "[PERSON_NAME] Social Media Decoded 52 A daily Business , Marketing and Entrepre…" at bounding box center [201, 79] width 204 height 55
click at [351, 160] on icon "button" at bounding box center [348, 157] width 8 height 8
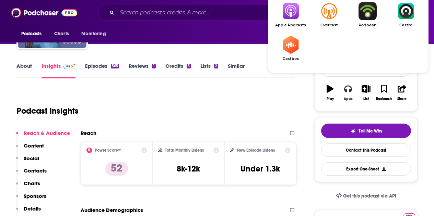
scroll to position [69, 0]
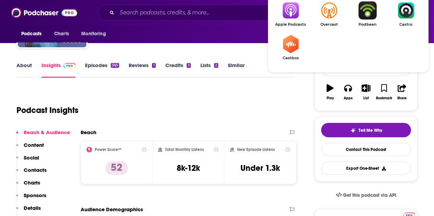
click at [289, 15] on img "Show Listen On dropdown" at bounding box center [290, 10] width 38 height 18
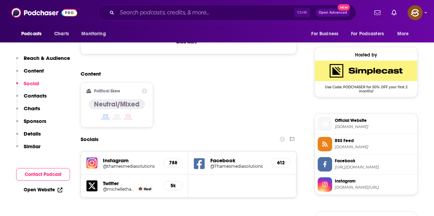
scroll to position [514, 0]
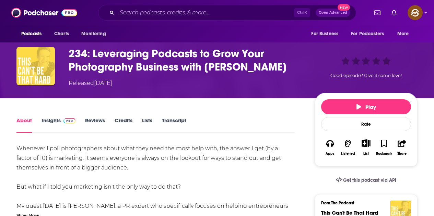
scroll to position [137, 0]
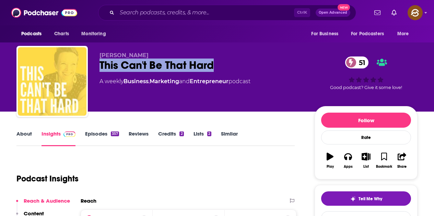
drag, startPoint x: 120, startPoint y: 65, endPoint x: 215, endPoint y: 73, distance: 95.6
click at [215, 73] on div "[PERSON_NAME] This Can't Be That Hard 51 A weekly Business , Marketing and Entr…" at bounding box center [201, 79] width 204 height 55
click at [215, 73] on body "Podcasts Charts Monitoring Ctrl K Open Advanced New For Business For Podcasters…" at bounding box center [217, 108] width 434 height 216
click at [342, 156] on button "Apps" at bounding box center [348, 160] width 18 height 25
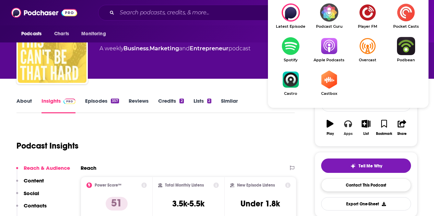
scroll to position [69, 0]
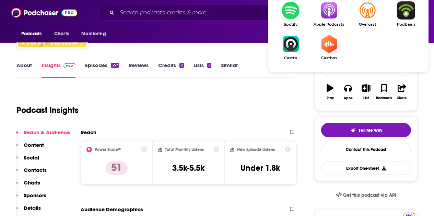
click at [323, 7] on img "Show Listen On dropdown" at bounding box center [328, 10] width 38 height 18
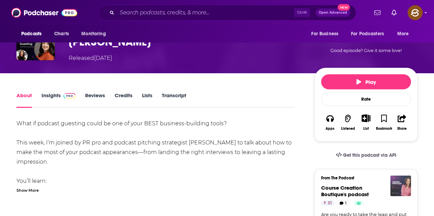
scroll to position [103, 0]
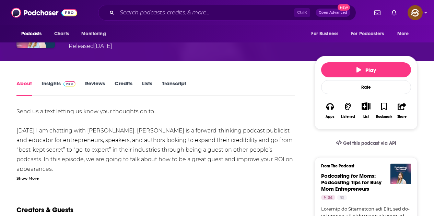
scroll to position [103, 0]
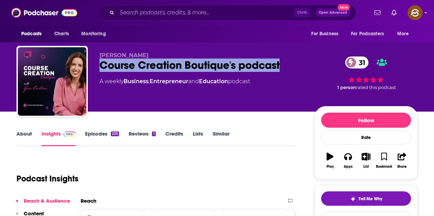
drag, startPoint x: 97, startPoint y: 64, endPoint x: 282, endPoint y: 68, distance: 184.8
click at [282, 68] on div "[PERSON_NAME] Course Creation Boutique's podcast 31 A weekly Business , Entrepr…" at bounding box center [216, 83] width 401 height 74
click at [345, 165] on div "Apps" at bounding box center [347, 167] width 9 height 4
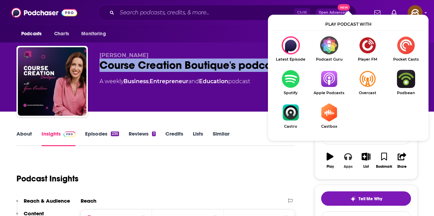
scroll to position [34, 0]
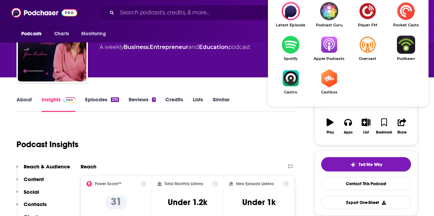
click at [334, 51] on img "Show Listen On dropdown" at bounding box center [328, 45] width 38 height 18
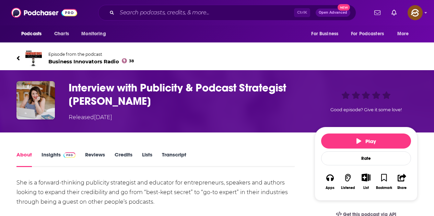
scroll to position [103, 0]
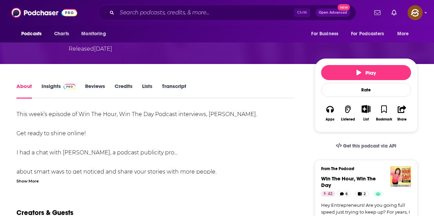
scroll to position [137, 0]
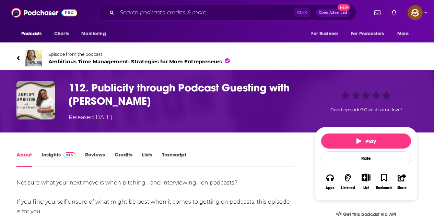
scroll to position [137, 0]
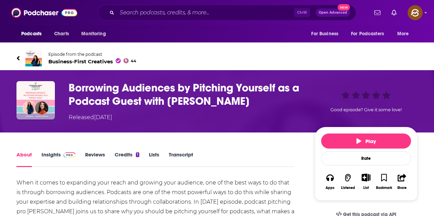
scroll to position [137, 0]
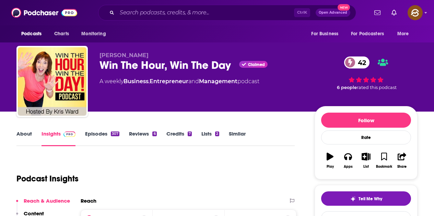
drag, startPoint x: 166, startPoint y: 65, endPoint x: 234, endPoint y: 65, distance: 68.2
click at [234, 65] on div "Win The Hour, Win The Day Claimed 42" at bounding box center [201, 65] width 204 height 13
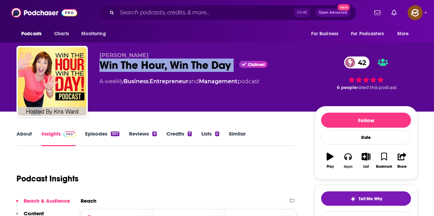
click at [343, 154] on button "Apps" at bounding box center [348, 160] width 18 height 25
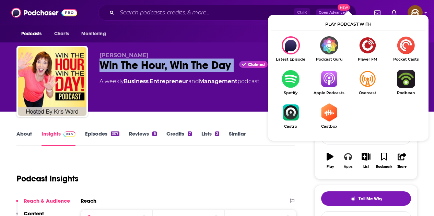
scroll to position [69, 0]
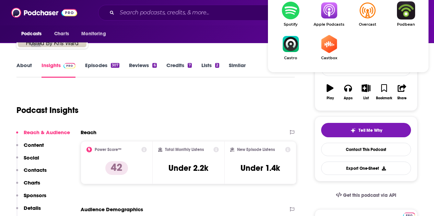
click at [326, 18] on img "Show Listen On dropdown" at bounding box center [328, 10] width 38 height 18
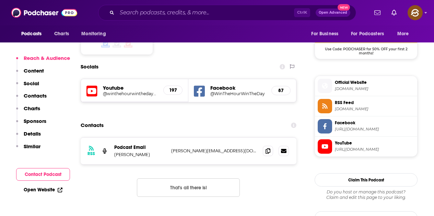
scroll to position [583, 0]
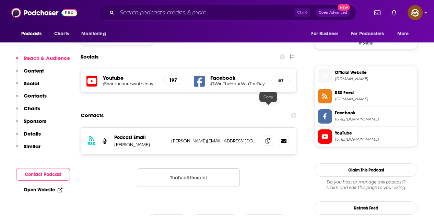
click at [268, 138] on icon at bounding box center [267, 140] width 5 height 5
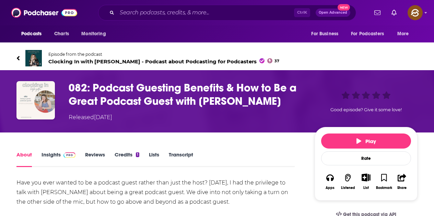
scroll to position [137, 0]
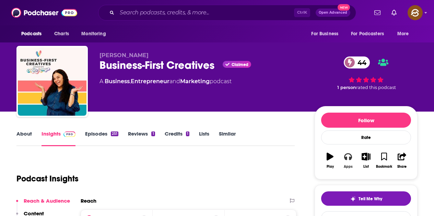
click at [350, 165] on div "Apps" at bounding box center [347, 167] width 9 height 4
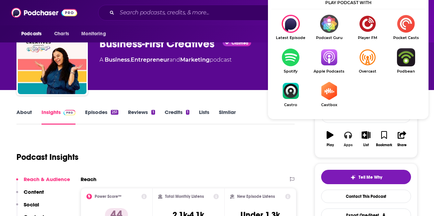
scroll to position [34, 0]
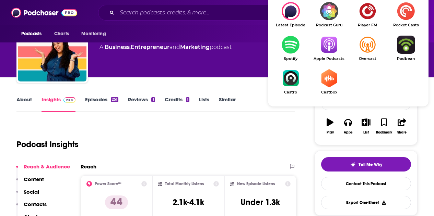
click at [323, 46] on img "Show Listen On dropdown" at bounding box center [328, 45] width 38 height 18
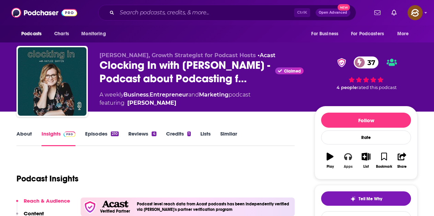
click at [348, 157] on icon "button" at bounding box center [348, 157] width 8 height 8
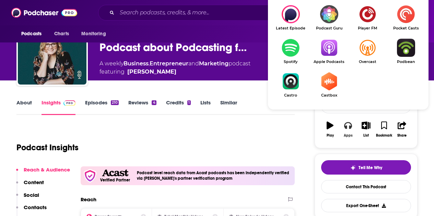
scroll to position [34, 0]
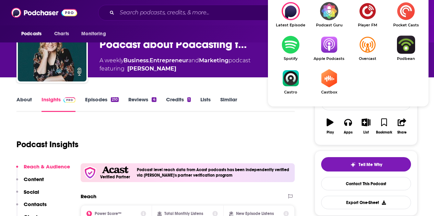
click at [331, 51] on img "Show Listen On dropdown" at bounding box center [328, 45] width 38 height 18
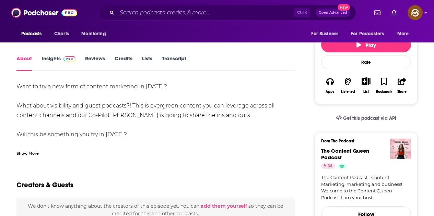
scroll to position [137, 0]
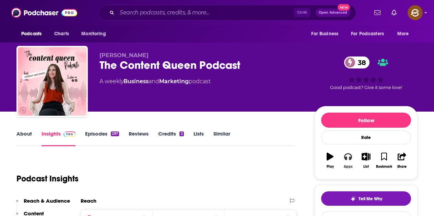
click at [345, 159] on icon "button" at bounding box center [348, 157] width 8 height 7
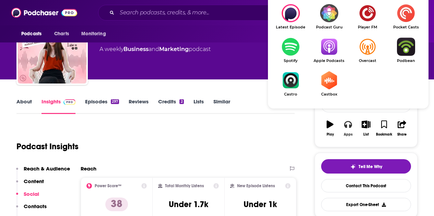
scroll to position [34, 0]
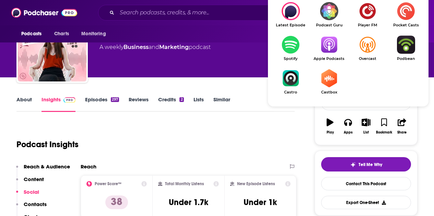
click at [330, 54] on img "Show Listen On dropdown" at bounding box center [328, 45] width 38 height 18
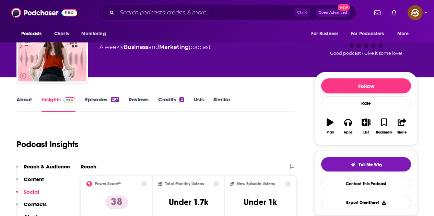
click at [138, 65] on div "[PERSON_NAME] The Content Queen Podcast 38 A weekly Business and Marketing podc…" at bounding box center [201, 45] width 204 height 55
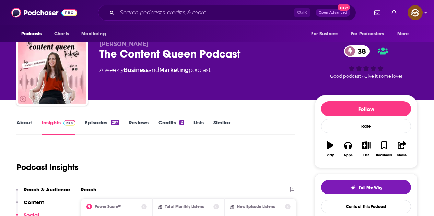
scroll to position [0, 0]
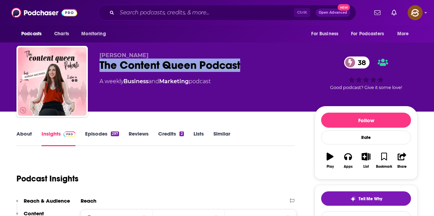
drag, startPoint x: 100, startPoint y: 64, endPoint x: 246, endPoint y: 71, distance: 146.2
click at [246, 71] on div "The Content Queen Podcast 38" at bounding box center [201, 65] width 204 height 13
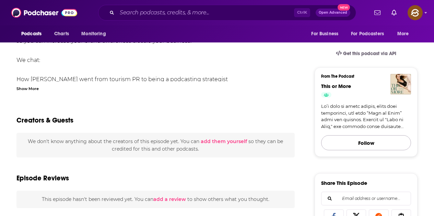
scroll to position [171, 0]
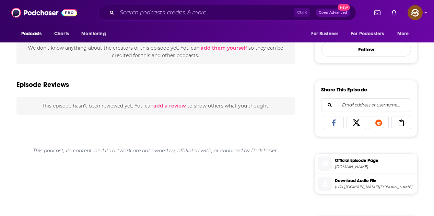
scroll to position [240, 0]
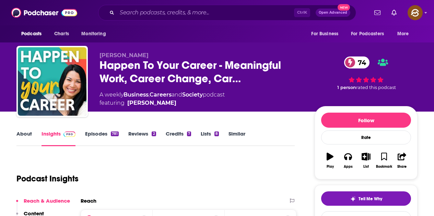
scroll to position [137, 0]
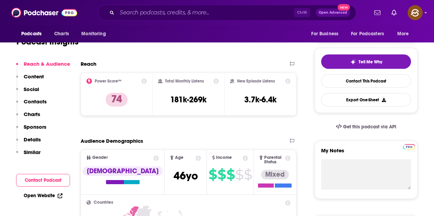
click at [347, 23] on icon "button" at bounding box center [348, 20] width 8 height 8
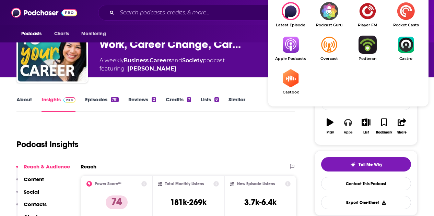
scroll to position [69, 0]
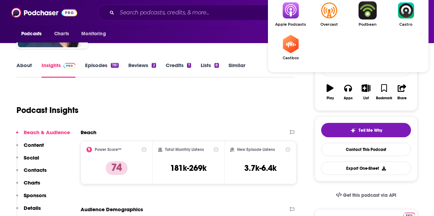
click at [294, 18] on img "Show Listen On dropdown" at bounding box center [290, 10] width 38 height 18
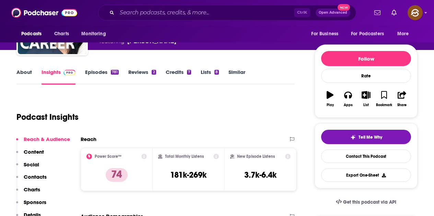
scroll to position [0, 0]
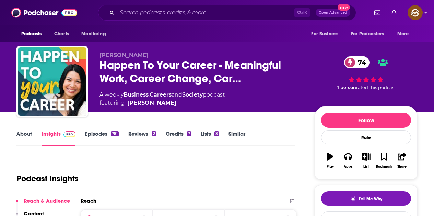
drag, startPoint x: 101, startPoint y: 54, endPoint x: 168, endPoint y: 54, distance: 66.8
click at [168, 54] on p "Scott Anthony Barlow" at bounding box center [201, 55] width 204 height 7
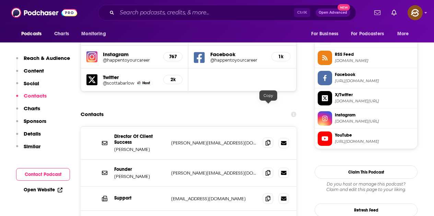
scroll to position [685, 0]
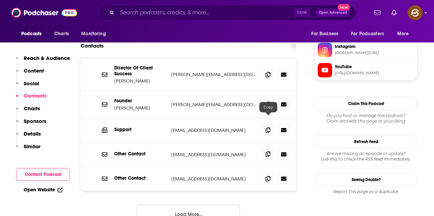
click at [269, 151] on icon at bounding box center [267, 153] width 5 height 5
click at [269, 173] on span at bounding box center [268, 178] width 10 height 10
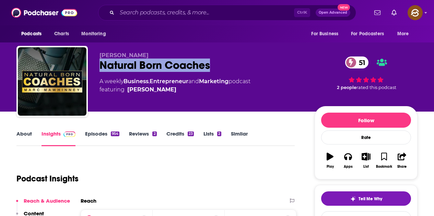
drag, startPoint x: 205, startPoint y: 64, endPoint x: 209, endPoint y: 64, distance: 3.8
click at [209, 64] on div "Natural Born Coaches 51" at bounding box center [201, 65] width 204 height 13
click at [344, 157] on icon "button" at bounding box center [348, 157] width 8 height 7
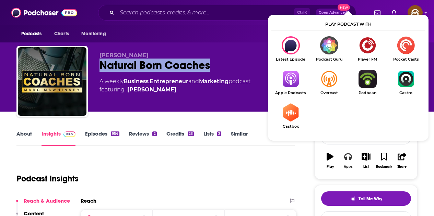
scroll to position [34, 0]
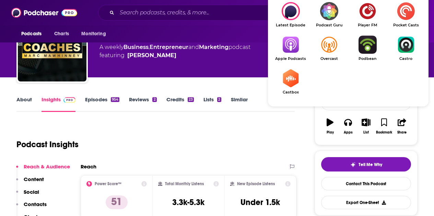
click at [297, 48] on img "Show Listen On dropdown" at bounding box center [290, 45] width 38 height 18
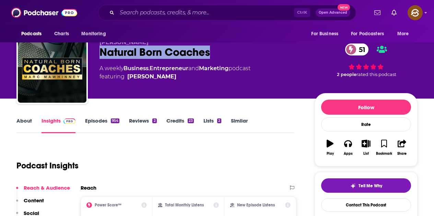
scroll to position [0, 0]
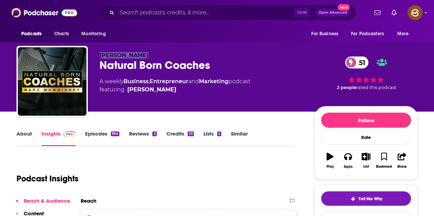
drag, startPoint x: 100, startPoint y: 55, endPoint x: 146, endPoint y: 54, distance: 45.2
click at [146, 54] on span "[PERSON_NAME]" at bounding box center [123, 55] width 49 height 7
click at [178, 57] on p "[PERSON_NAME]" at bounding box center [201, 55] width 204 height 7
drag, startPoint x: 99, startPoint y: 55, endPoint x: 185, endPoint y: 56, distance: 85.7
click at [185, 56] on div "[PERSON_NAME] Natural Born Coaches 51 A weekly Business , Entrepreneur and Mark…" at bounding box center [216, 83] width 401 height 74
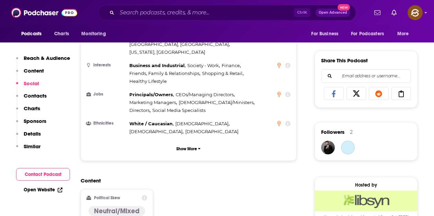
scroll to position [548, 0]
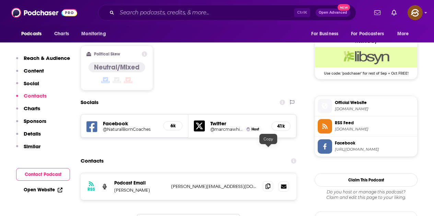
click at [266, 181] on span at bounding box center [268, 186] width 10 height 10
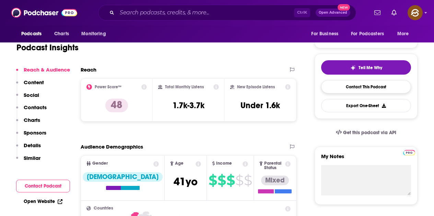
scroll to position [34, 0]
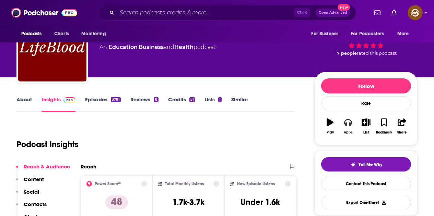
click at [347, 124] on icon "button" at bounding box center [348, 122] width 8 height 7
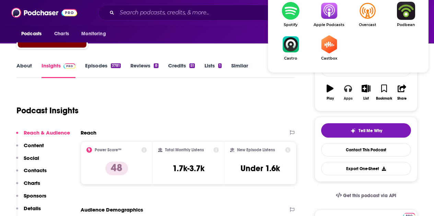
scroll to position [69, 0]
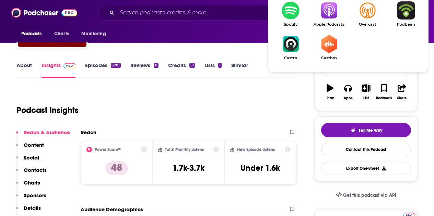
click at [332, 15] on img "Show Listen On dropdown" at bounding box center [328, 10] width 38 height 18
